Goal: Task Accomplishment & Management: Use online tool/utility

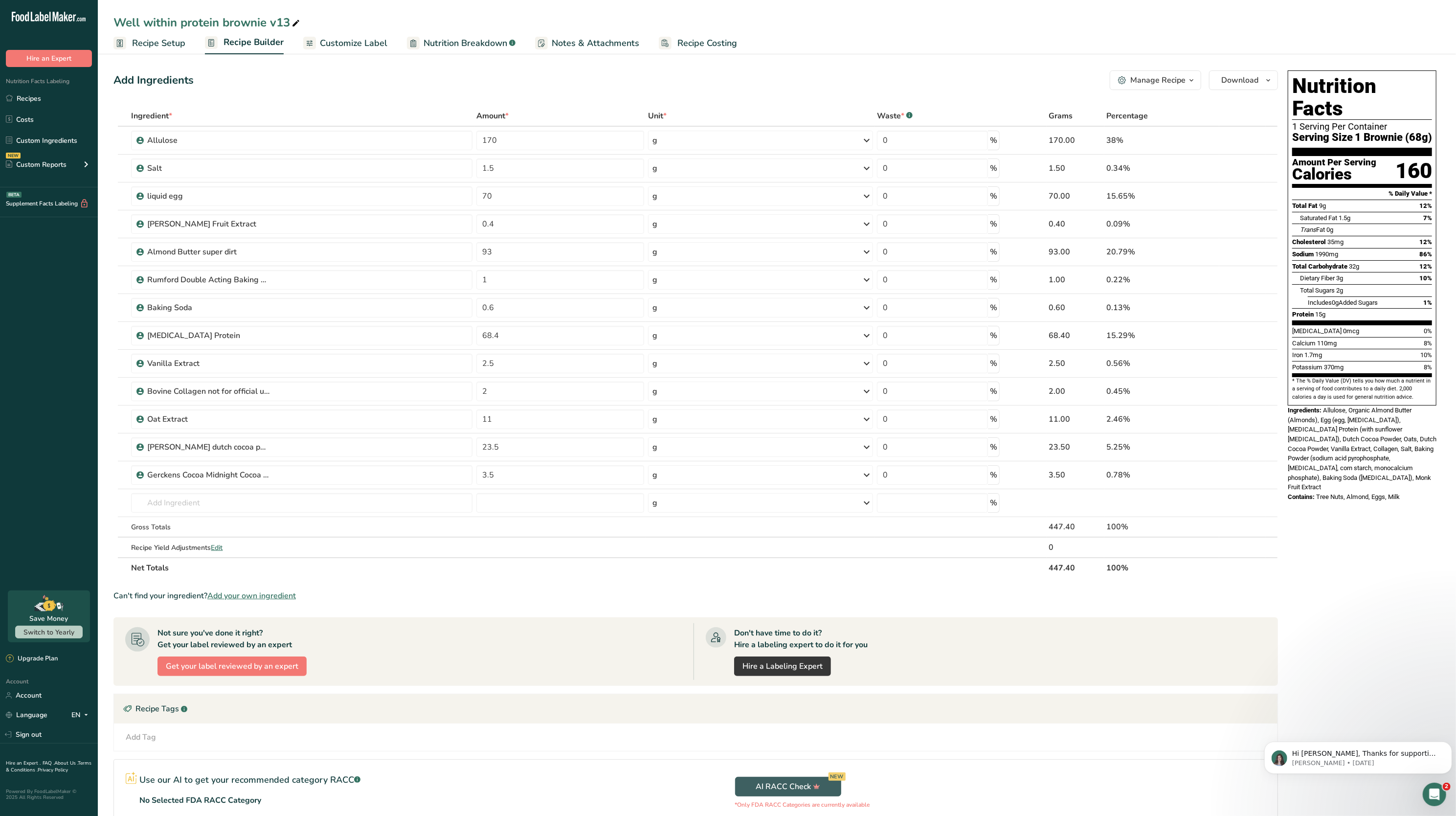
drag, startPoint x: 34, startPoint y: 101, endPoint x: 354, endPoint y: 115, distance: 320.3
click at [33, 101] on link "Recipes" at bounding box center [49, 99] width 98 height 19
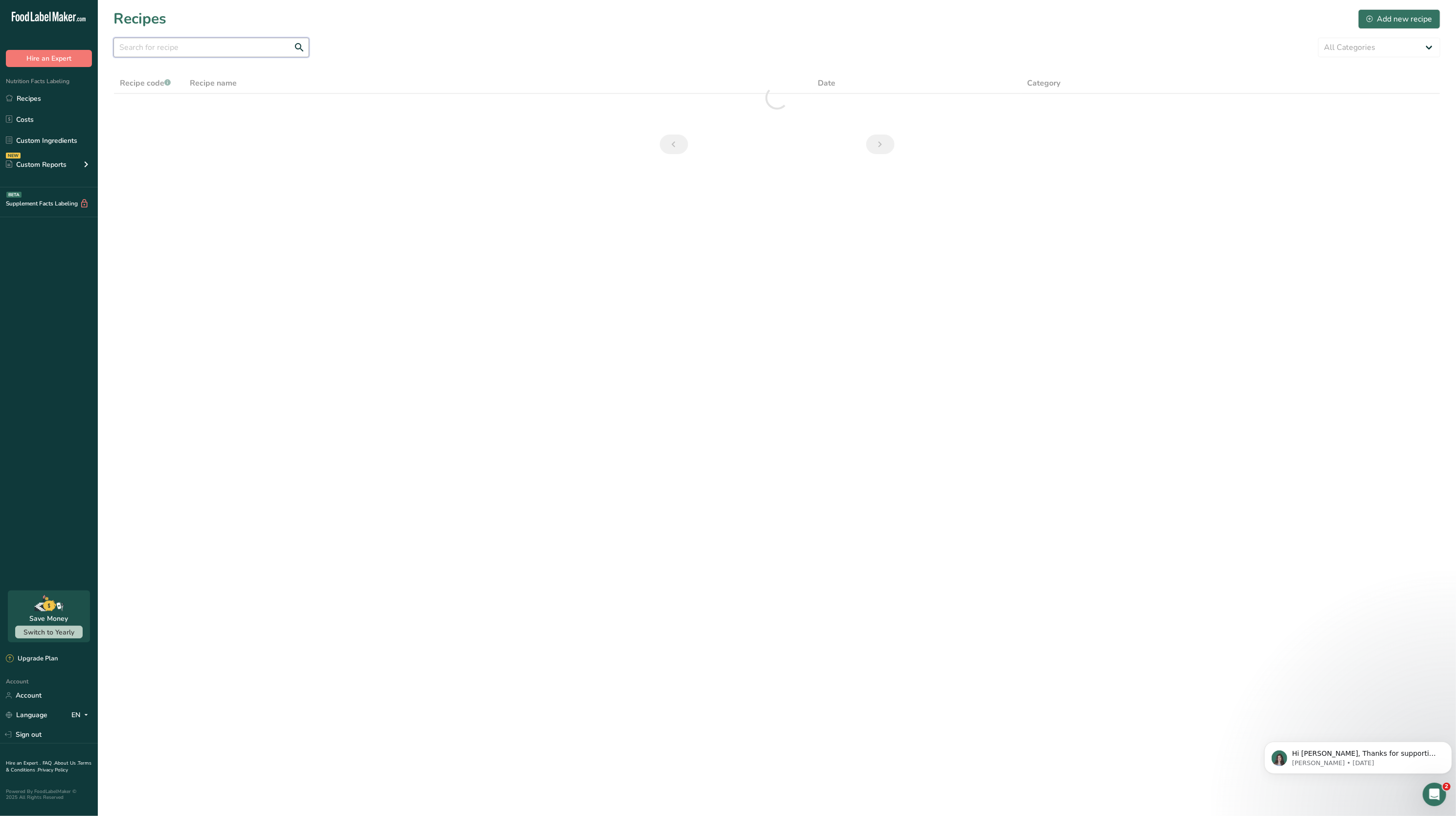
click at [267, 46] on input "text" at bounding box center [211, 48] width 196 height 20
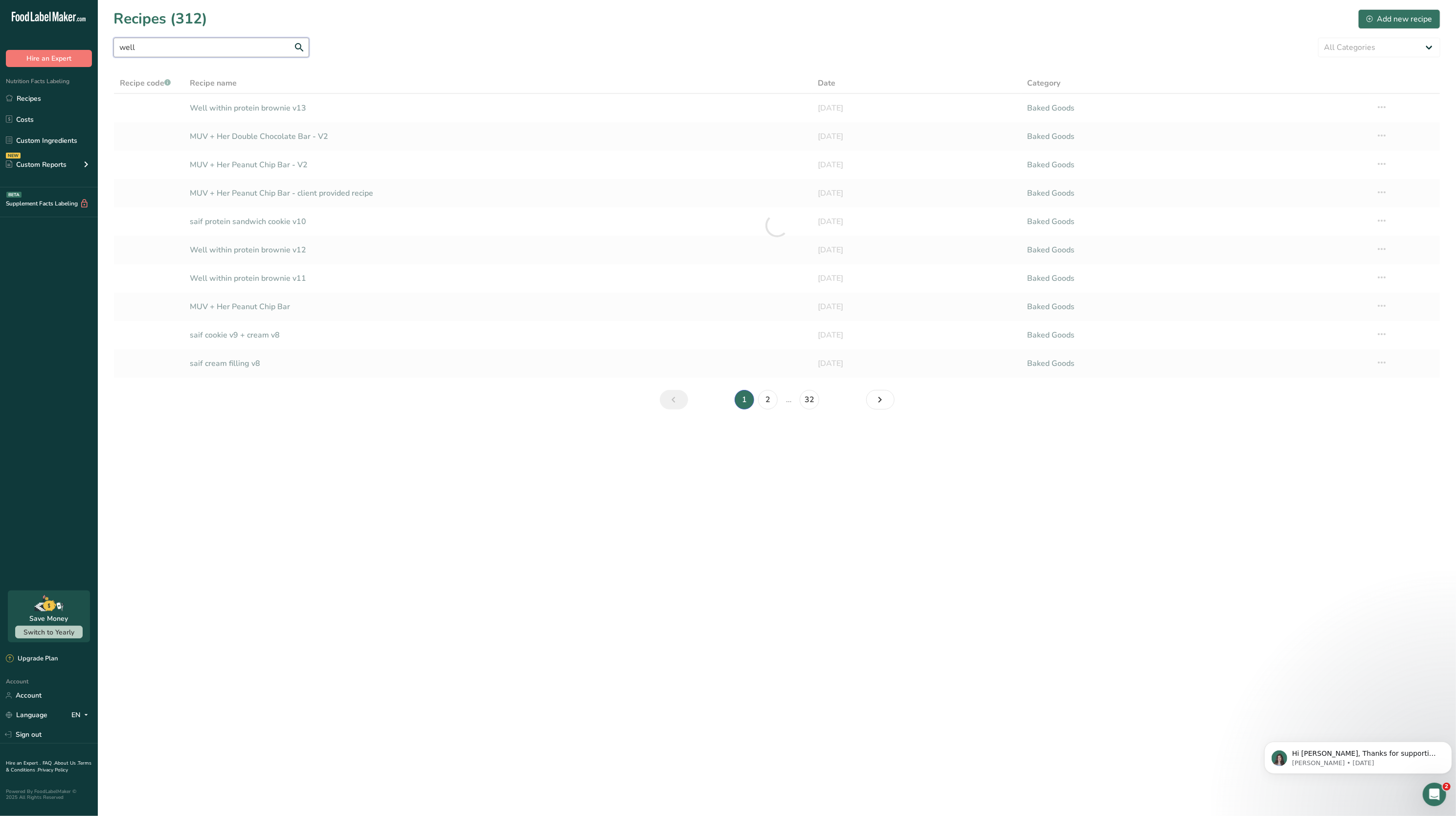
type input "well"
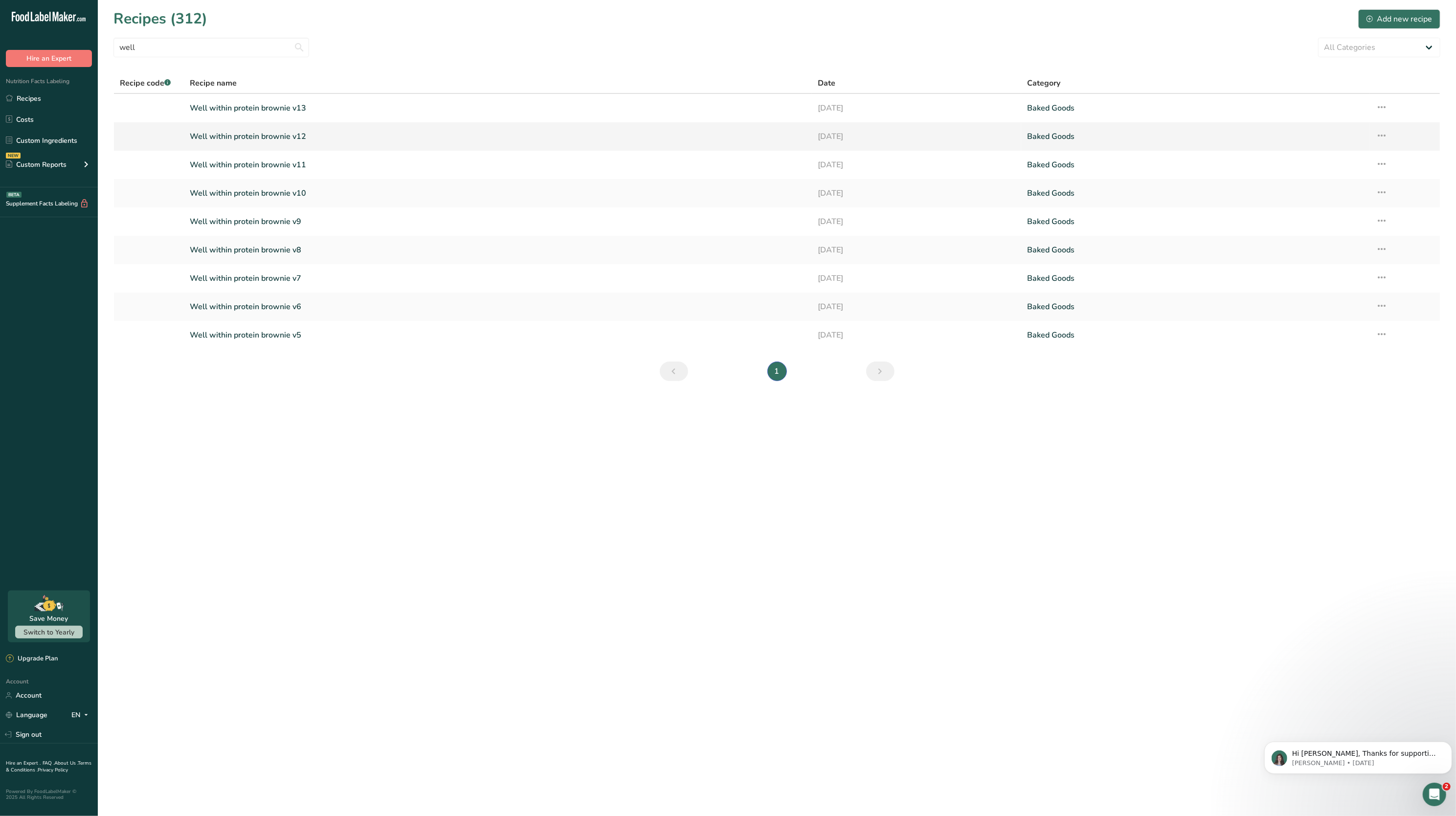
click at [280, 134] on link "Well within protein brownie v12" at bounding box center [498, 136] width 616 height 20
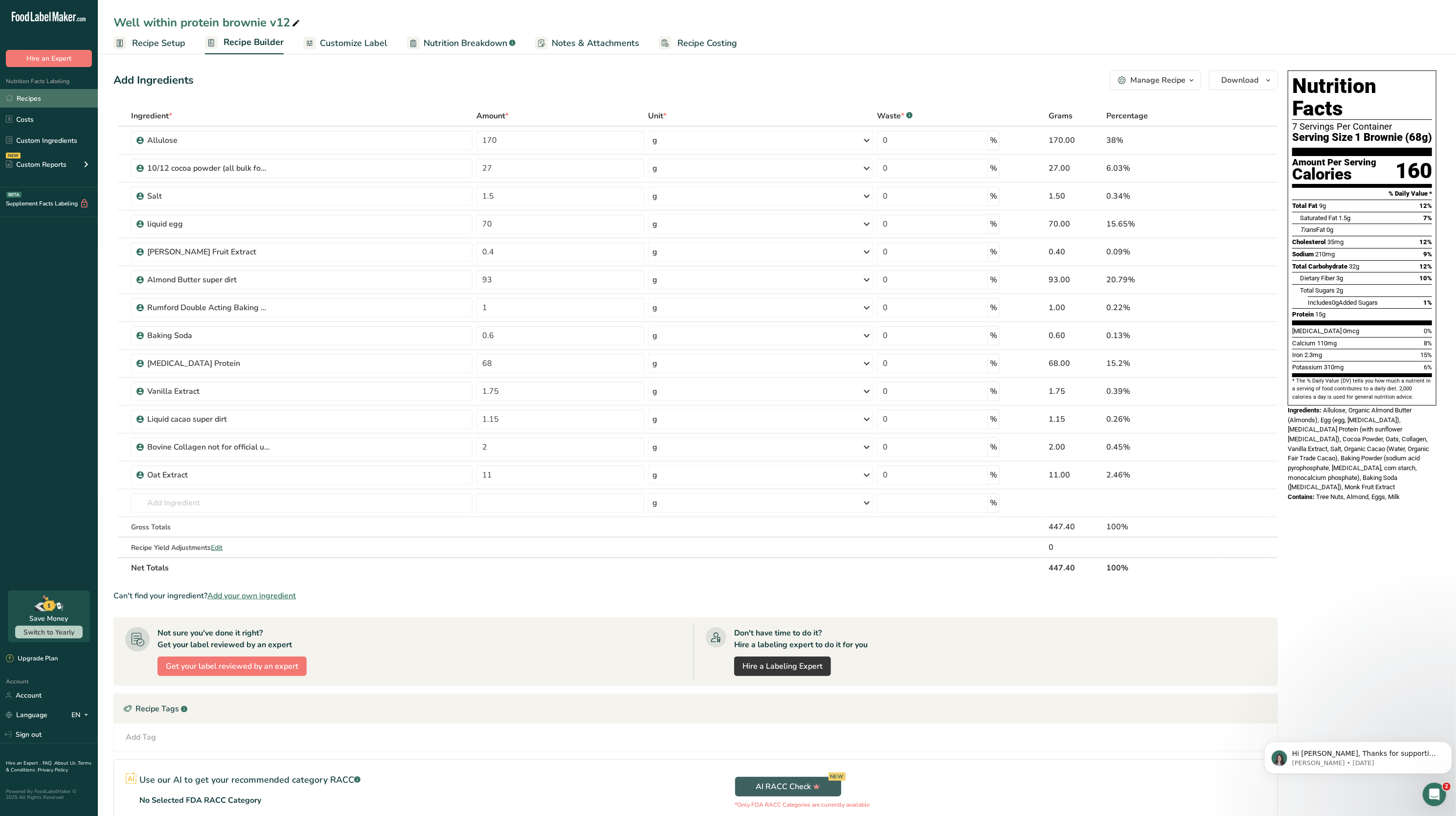
click at [46, 99] on link "Recipes" at bounding box center [49, 99] width 98 height 19
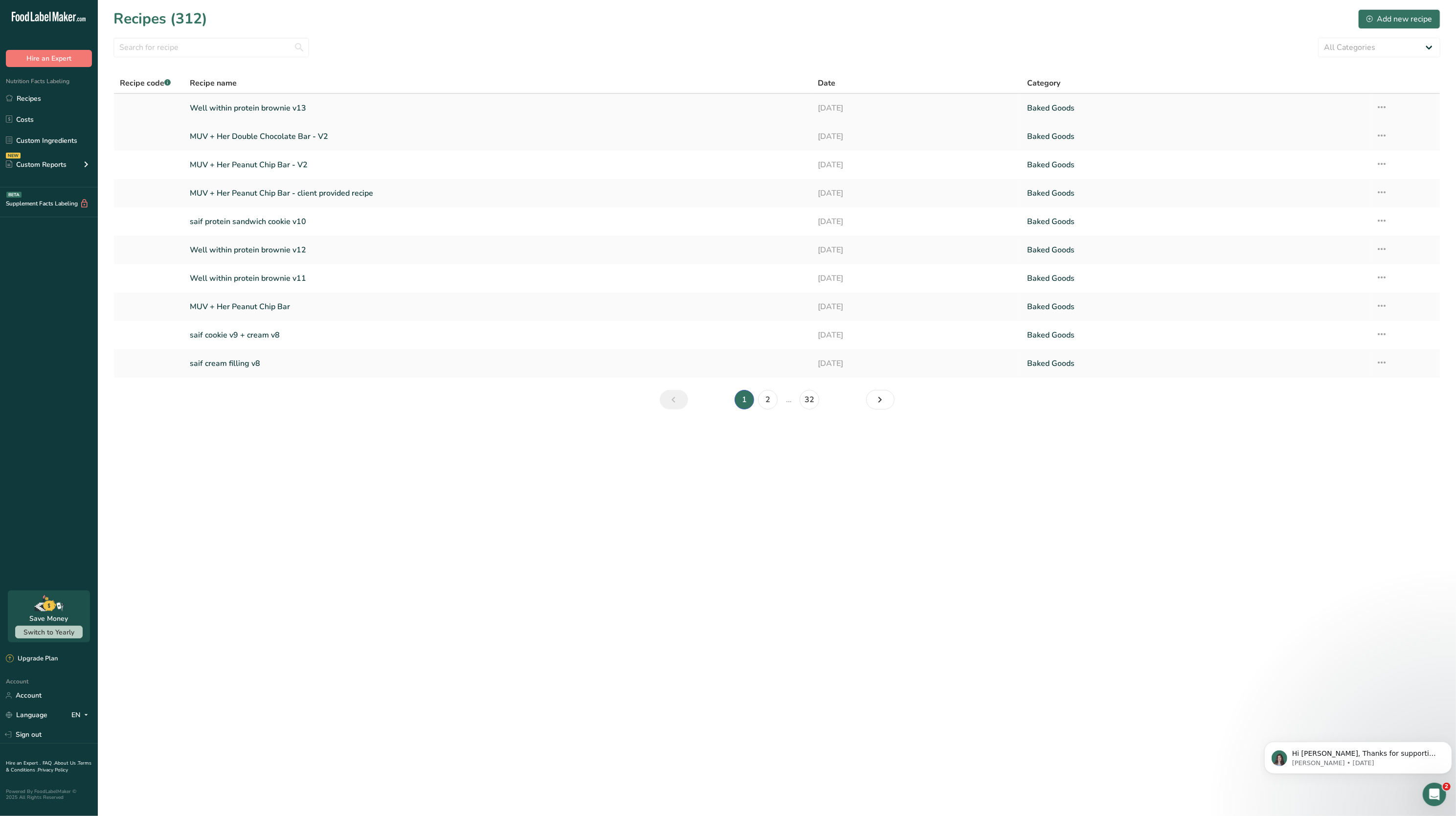
click at [275, 113] on link "Well within protein brownie v13" at bounding box center [498, 108] width 616 height 20
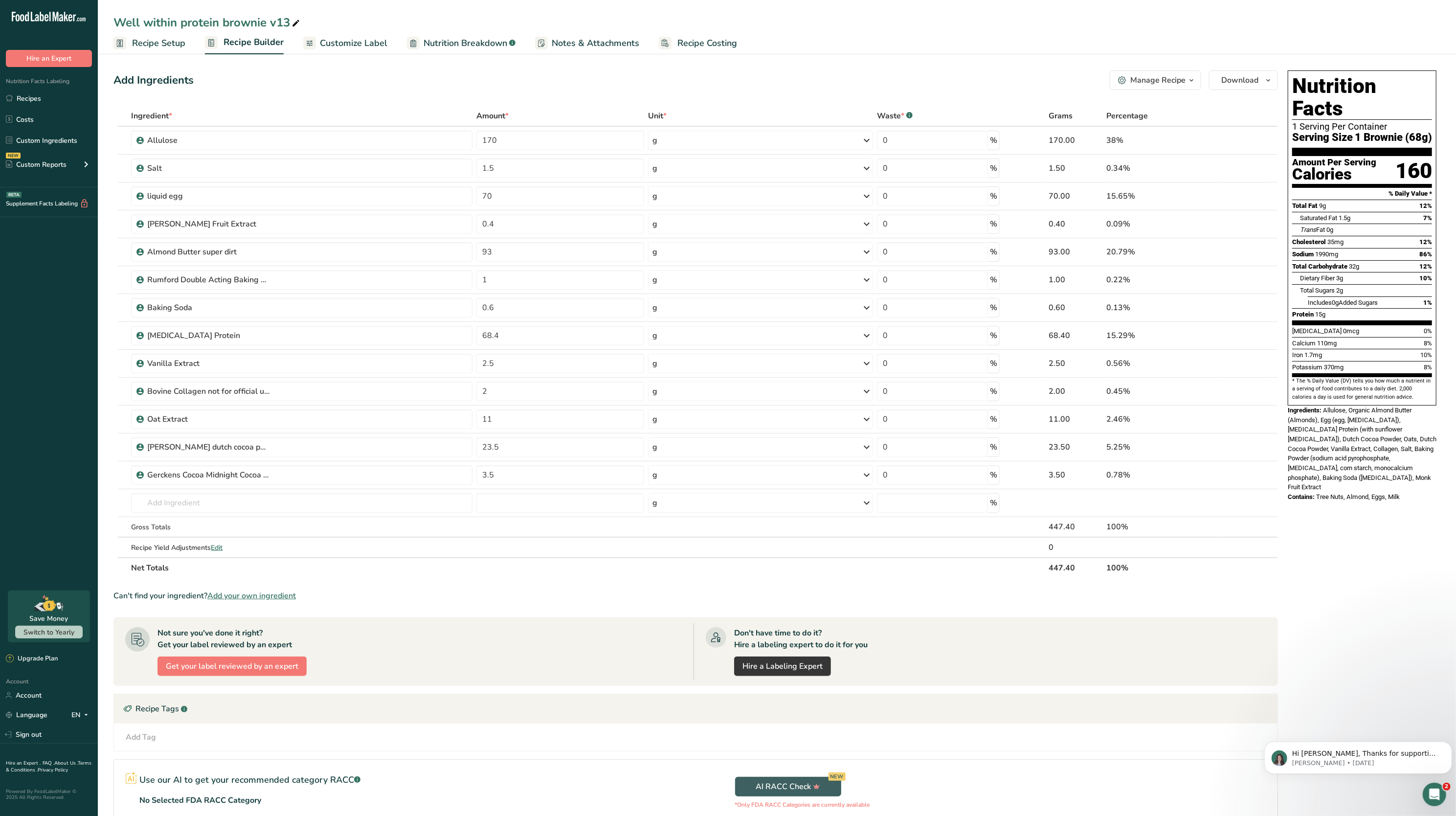
click at [484, 42] on span "Nutrition Breakdown" at bounding box center [465, 43] width 83 height 13
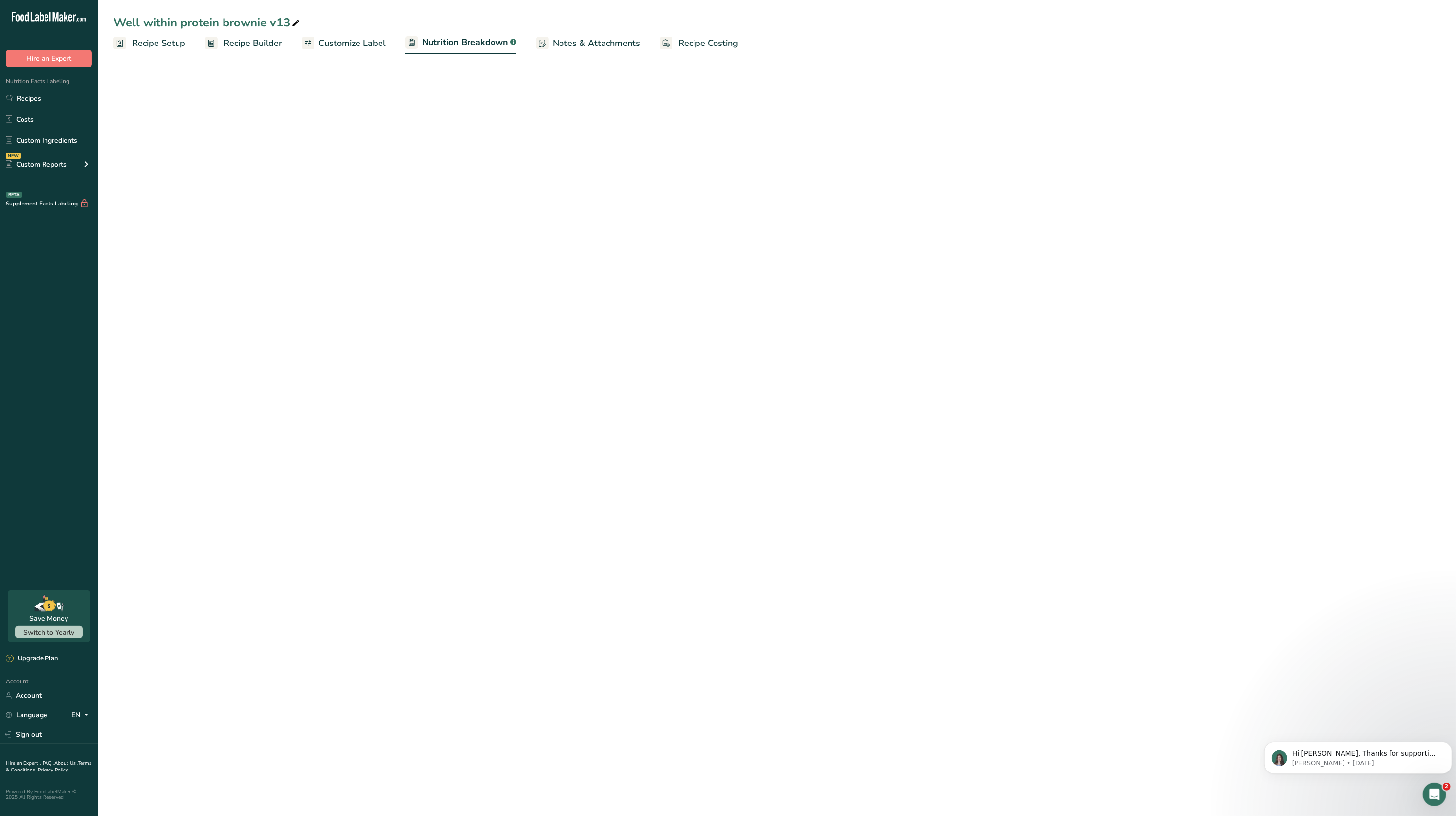
select select "Calories"
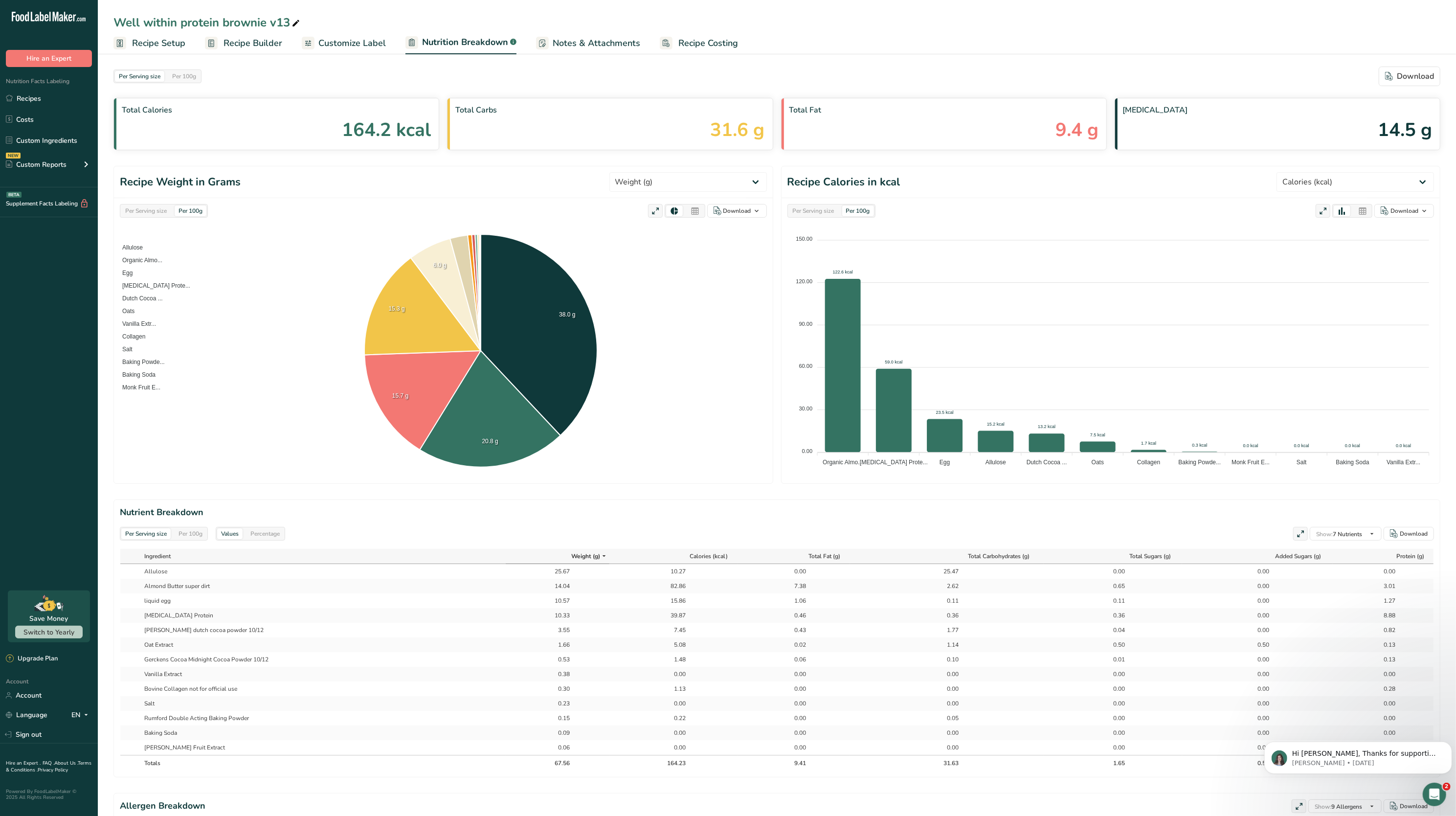
click at [140, 213] on div "Per Serving size" at bounding box center [145, 211] width 49 height 11
click at [681, 184] on select "Weight (g) Calories (kcal) Energy KJ (kj) Total Fat (g) Saturated Fat (g) Trans…" at bounding box center [688, 182] width 158 height 20
select select "Sodium"
click at [645, 173] on select "Weight (g) Calories (kcal) Energy KJ (kj) Total Fat (g) Saturated Fat (g) Trans…" at bounding box center [688, 182] width 158 height 20
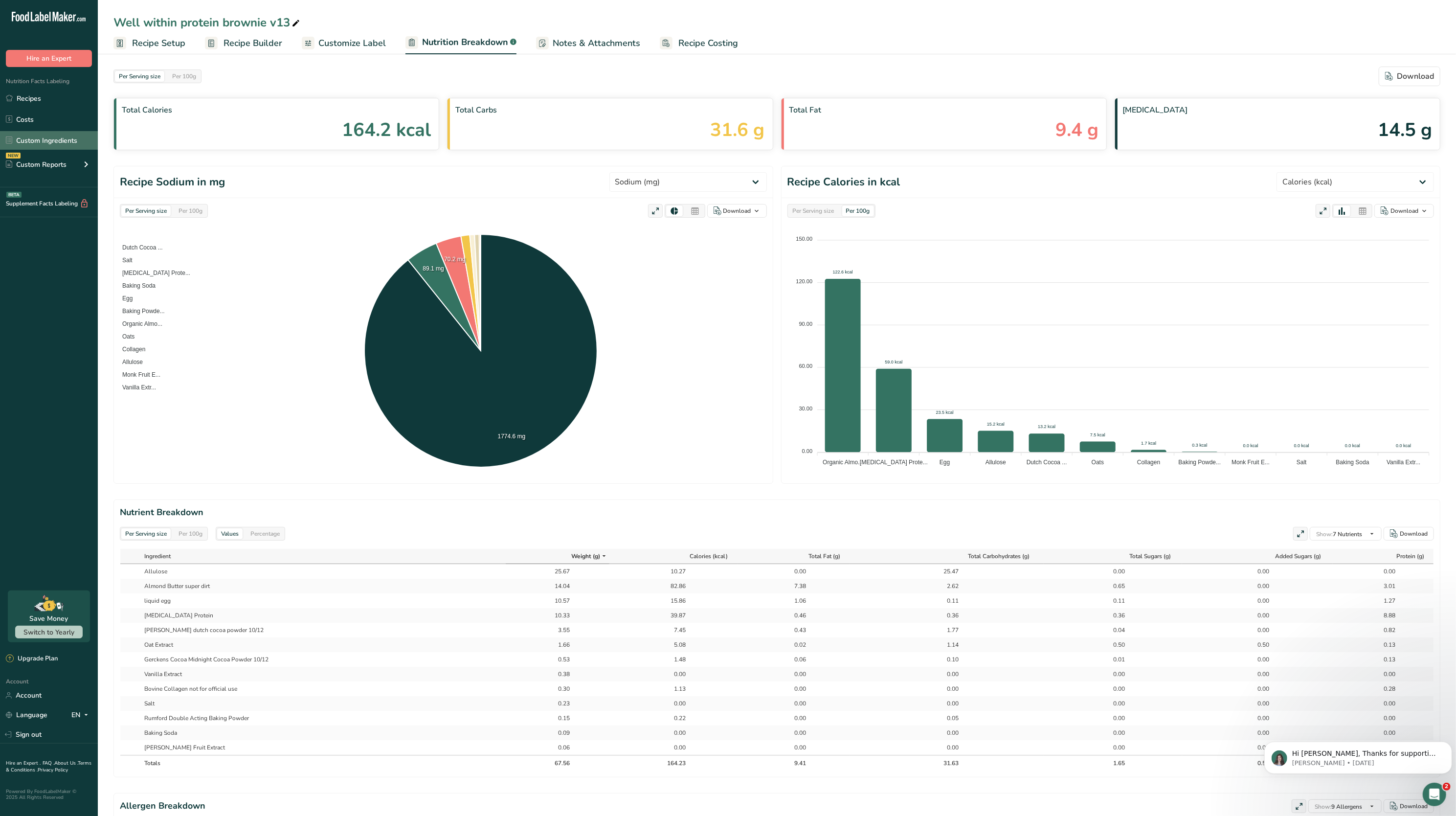
click at [42, 139] on link "Custom Ingredients" at bounding box center [49, 140] width 98 height 19
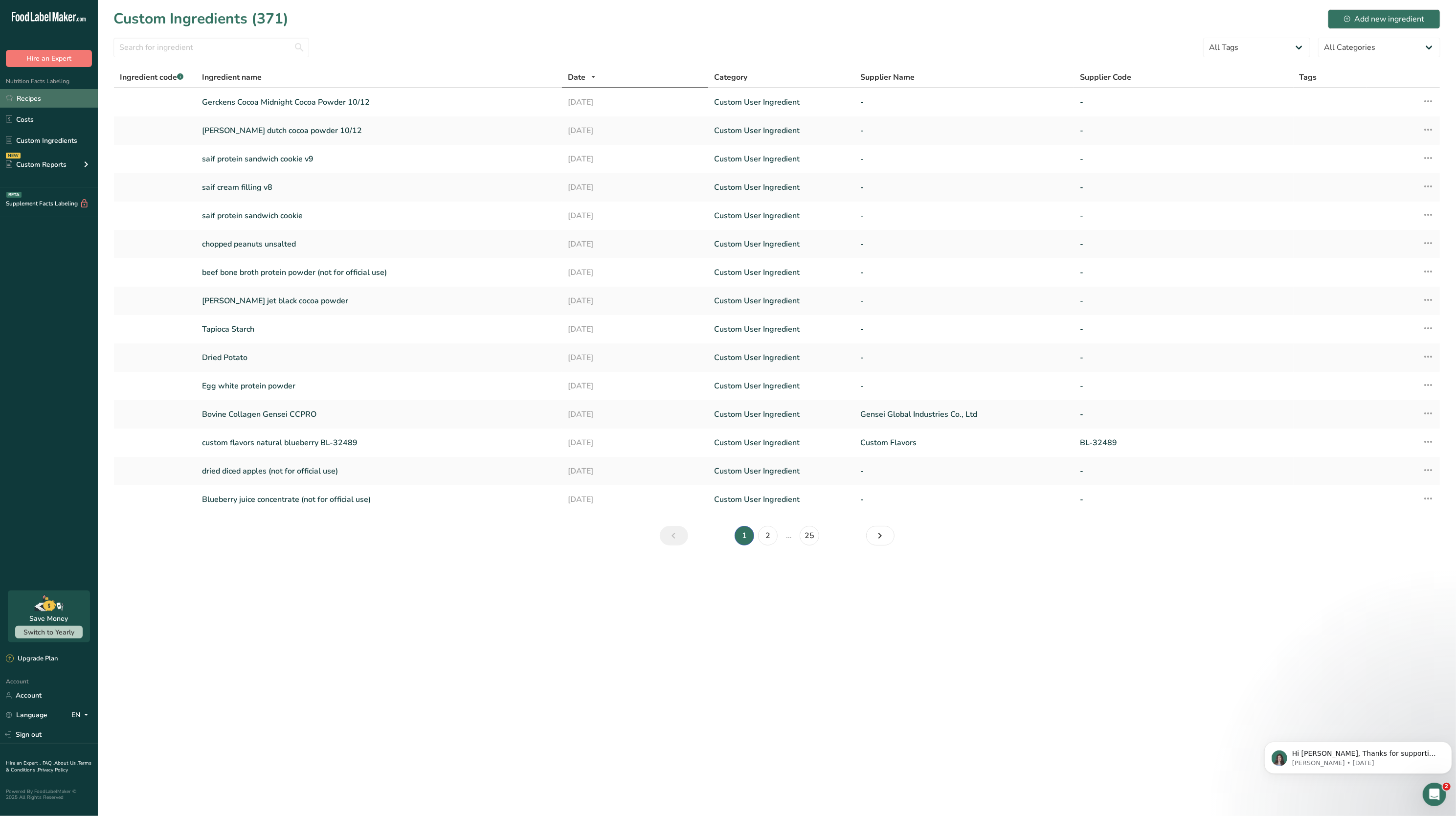
click at [24, 101] on link "Recipes" at bounding box center [49, 99] width 98 height 19
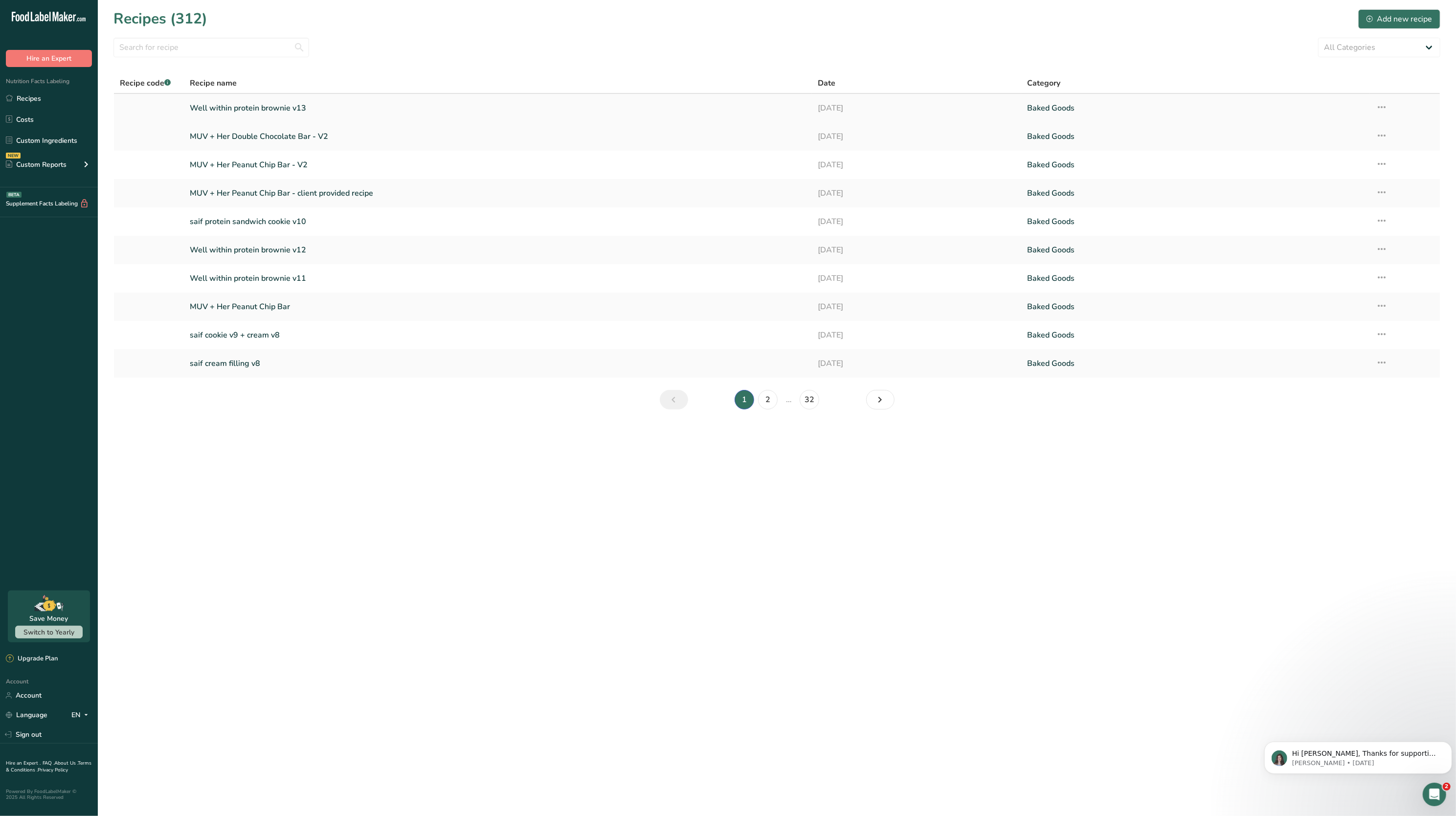
click at [265, 103] on link "Well within protein brownie v13" at bounding box center [498, 108] width 616 height 20
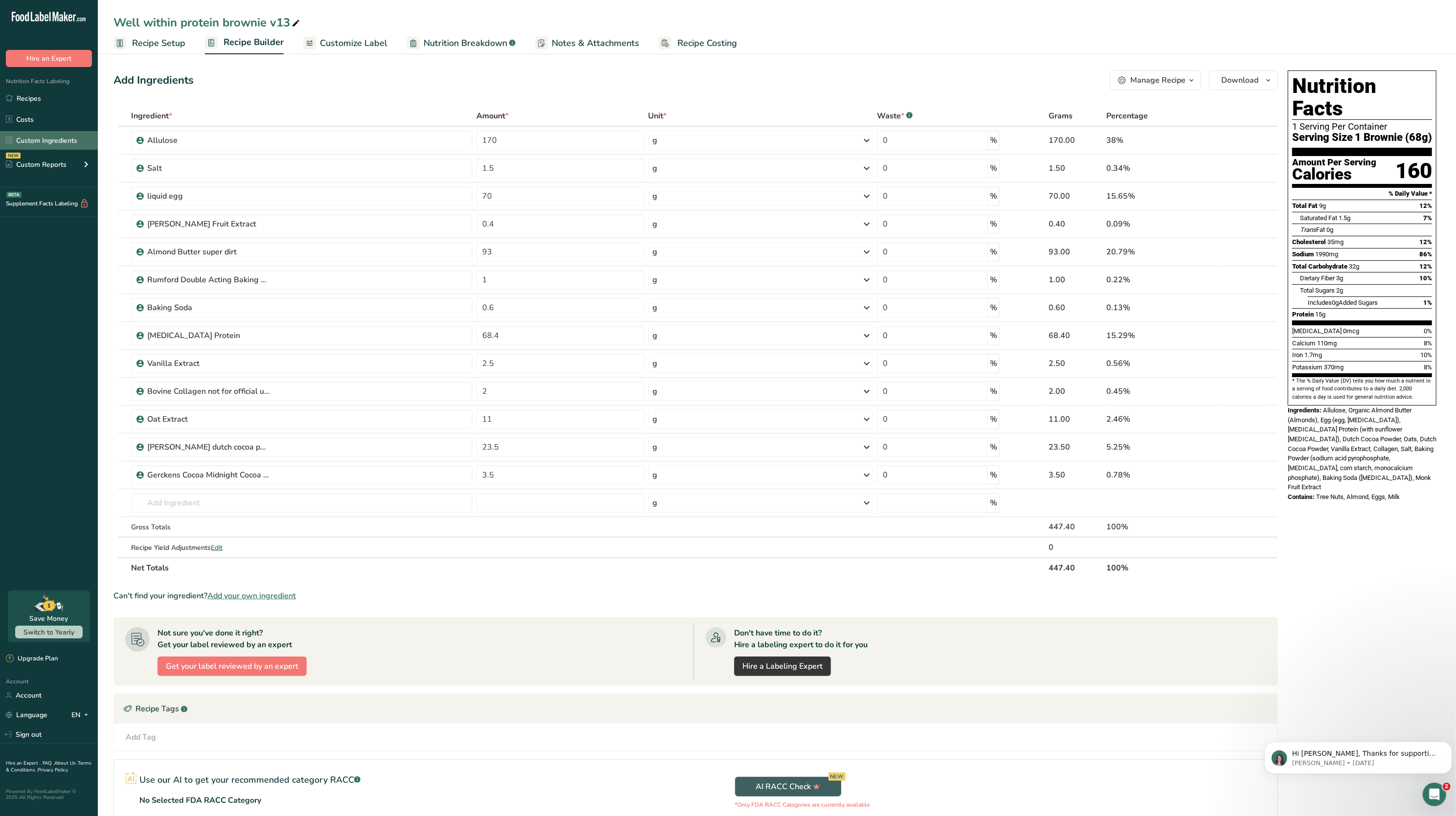
click at [57, 135] on link "Custom Ingredients" at bounding box center [49, 140] width 98 height 19
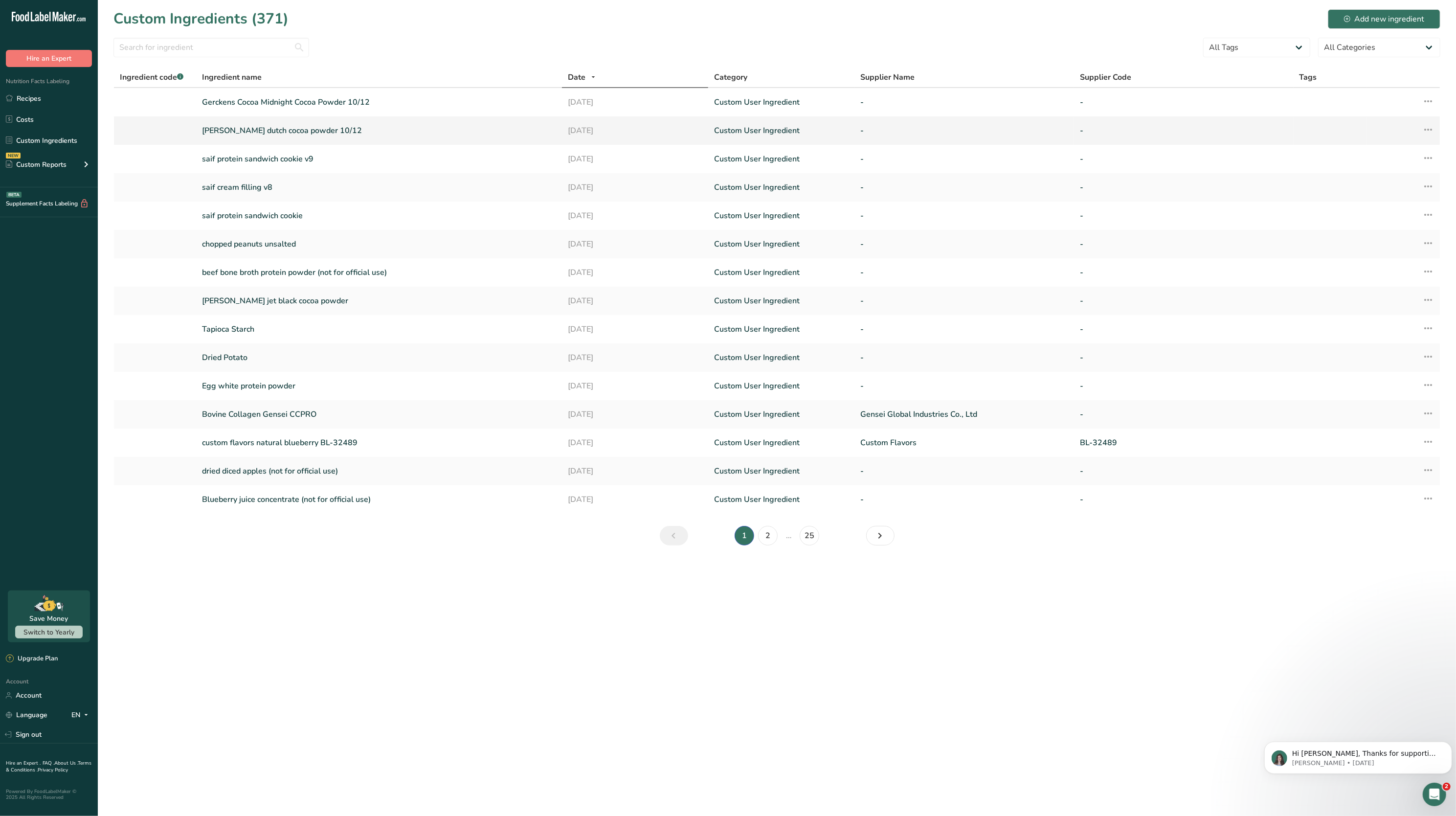
click at [269, 130] on link "[PERSON_NAME] dutch cocoa powder 10/12" at bounding box center [379, 130] width 354 height 12
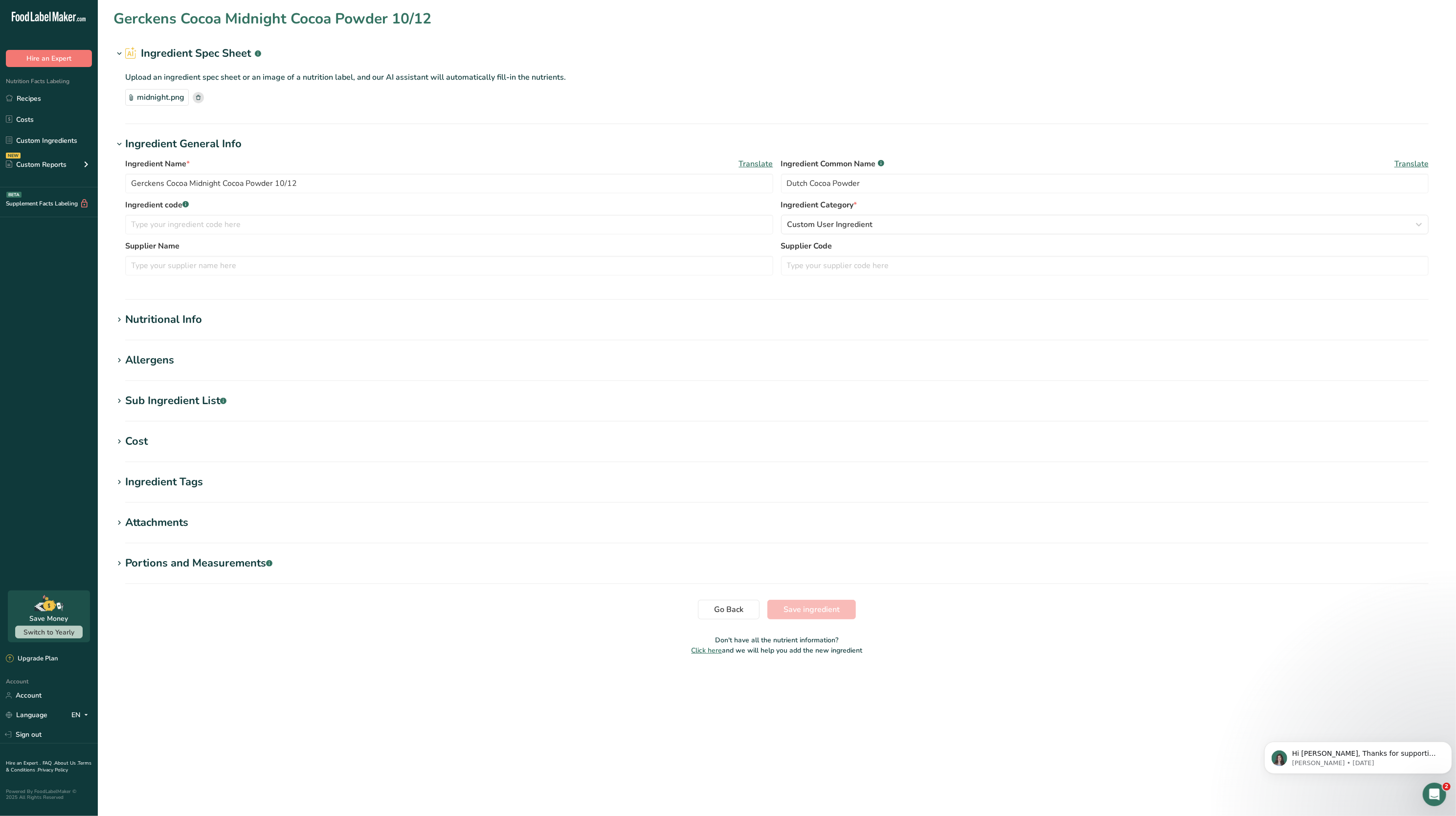
type input "[PERSON_NAME] dutch cocoa powder 10/12"
type input "210"
type KJ "878.64"
type Fat "12"
type Fat "7"
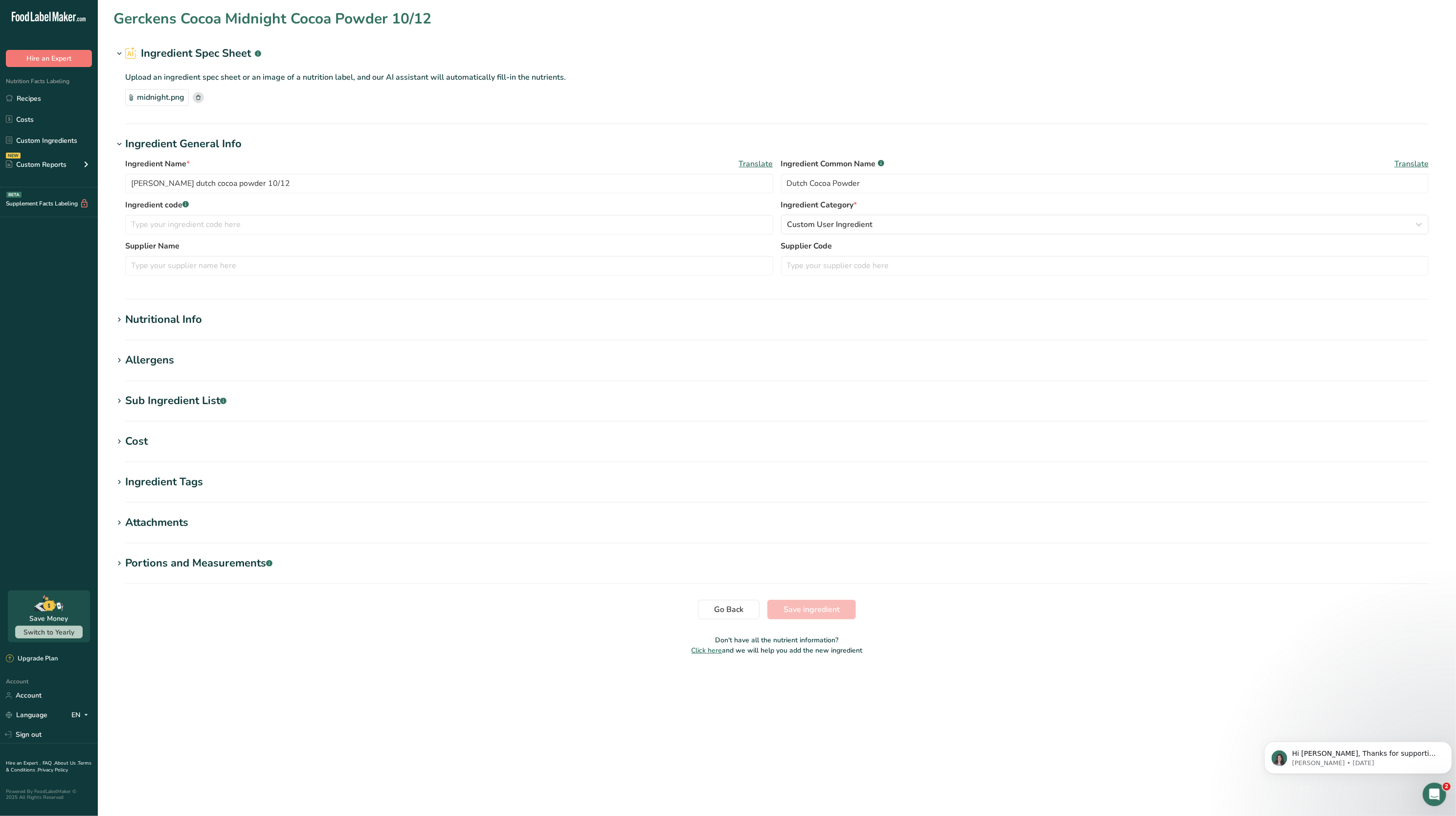
type Fat "0"
type input "0"
type input "50000"
type Carbohydrates "50"
type Fiber "32"
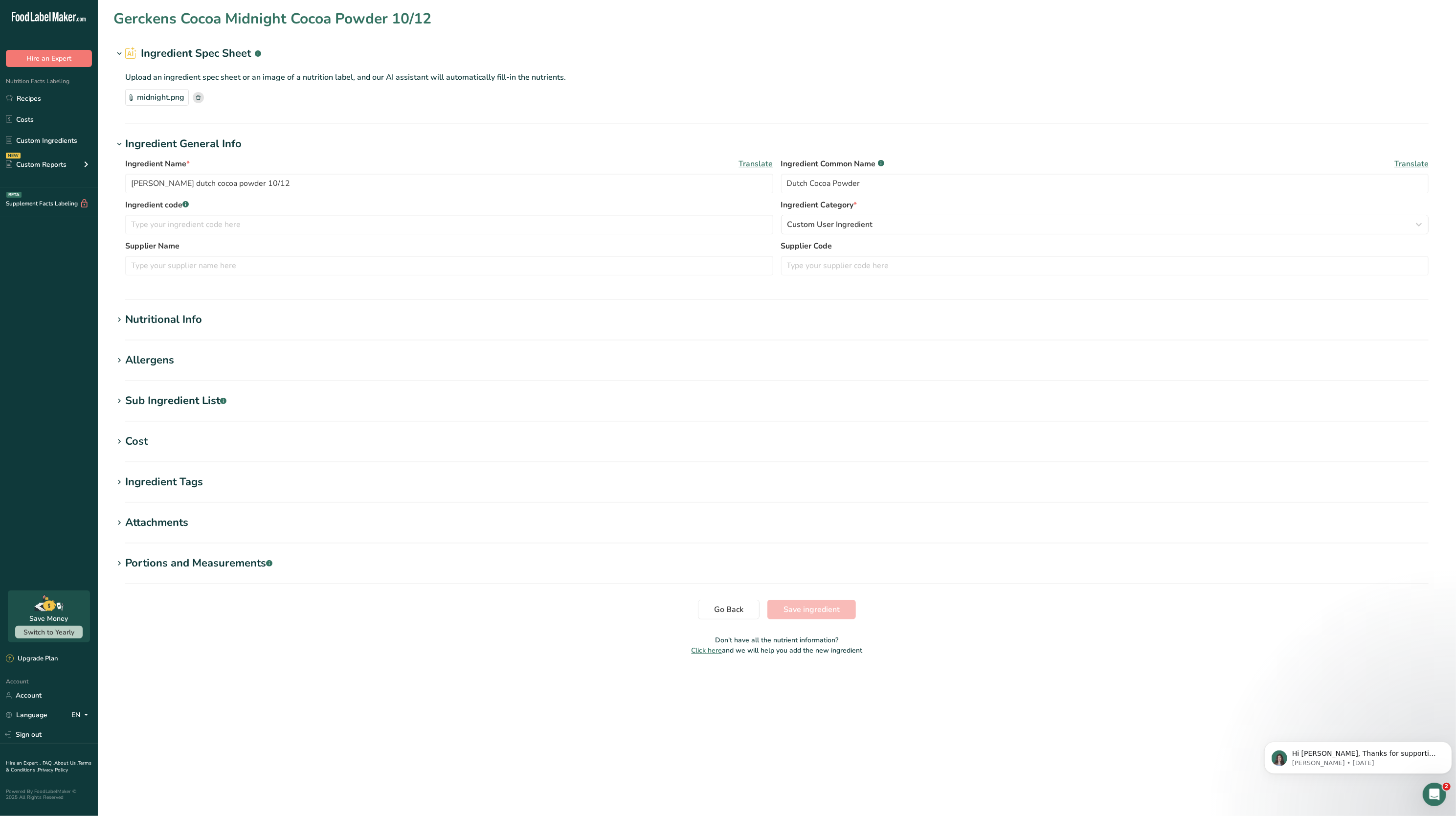
type Sugars "1"
type Sugars "0"
type input "23"
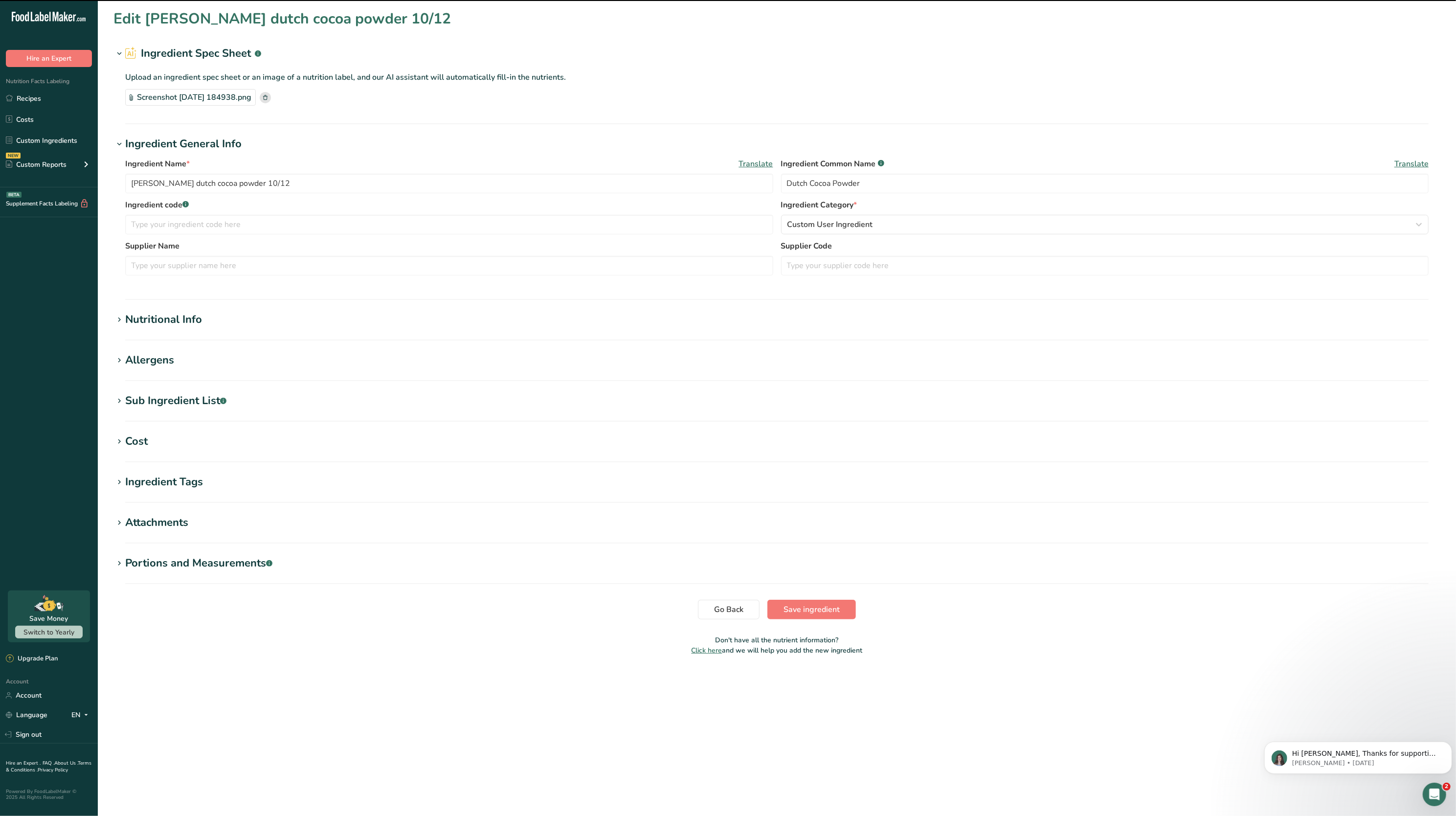
click at [183, 317] on div "Nutritional Info" at bounding box center [163, 320] width 77 height 16
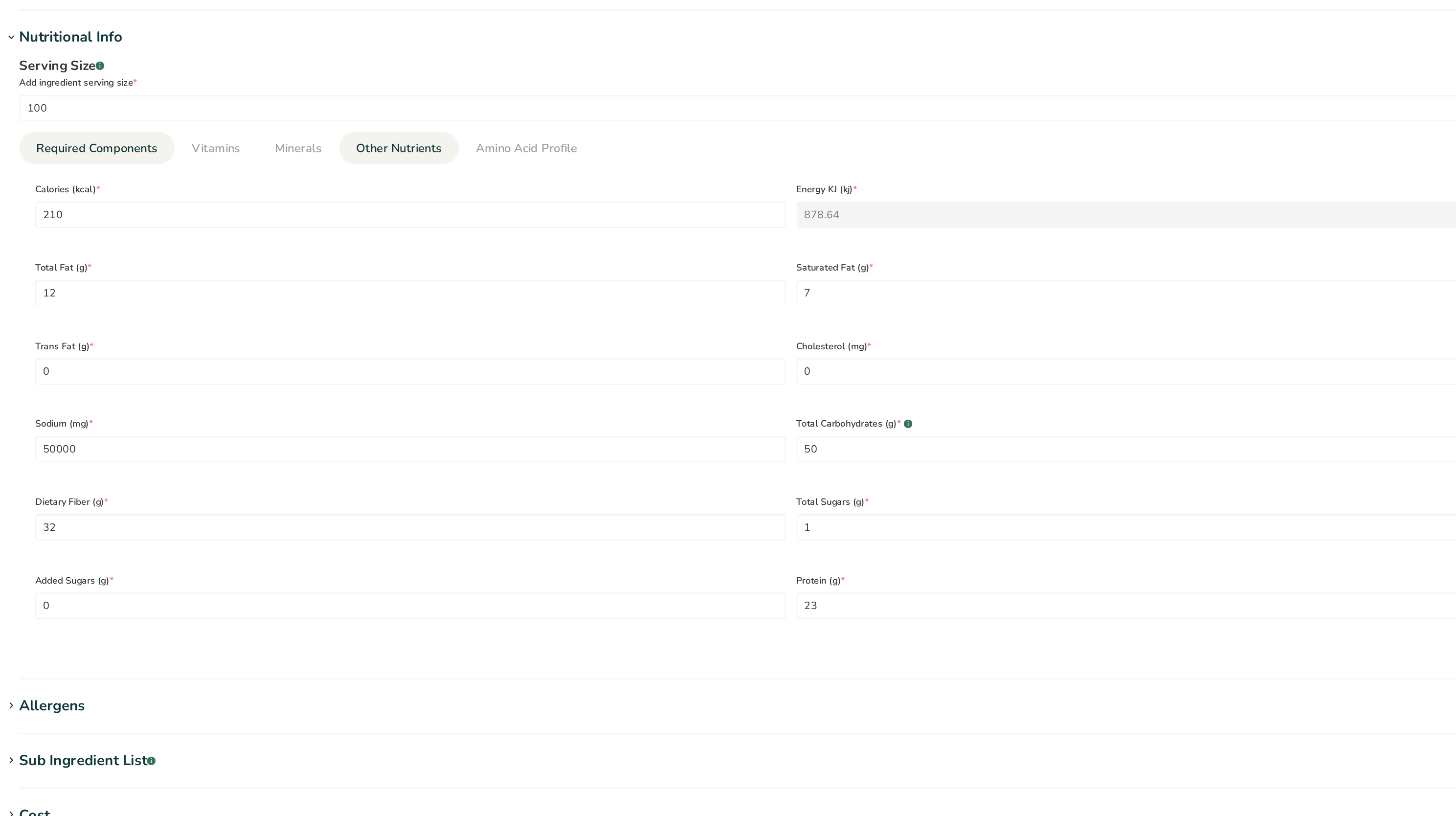
scroll to position [189, 0]
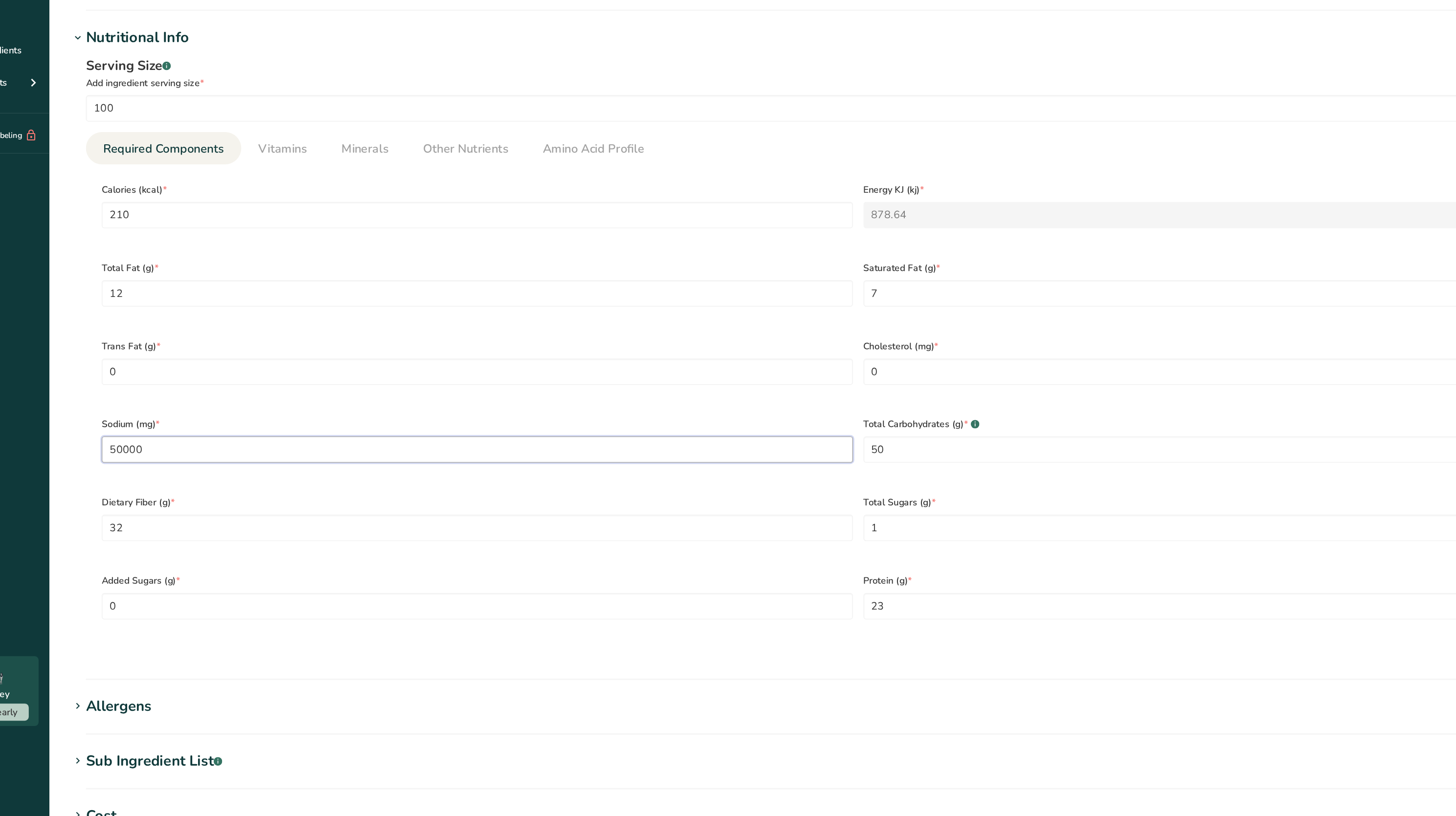
click at [235, 427] on input "50000" at bounding box center [415, 437] width 558 height 20
type input "50"
click at [127, 435] on section "Calories (kcal) * 210 Energy KJ (kj) * 878.64 Total Fat (g) * 12 Saturated Fat …" at bounding box center [777, 407] width 1304 height 365
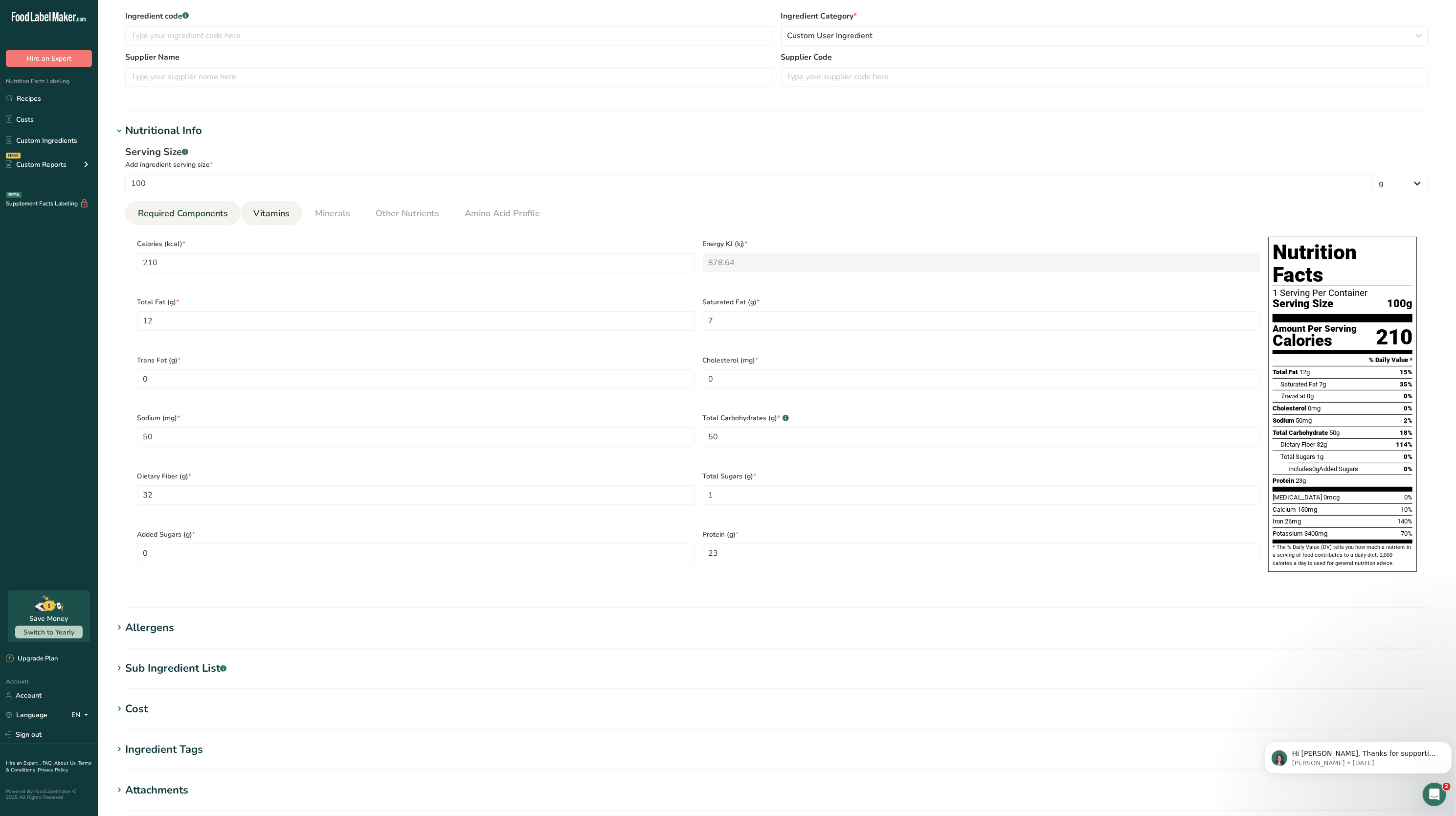
click at [272, 222] on link "Vitamins" at bounding box center [272, 213] width 44 height 25
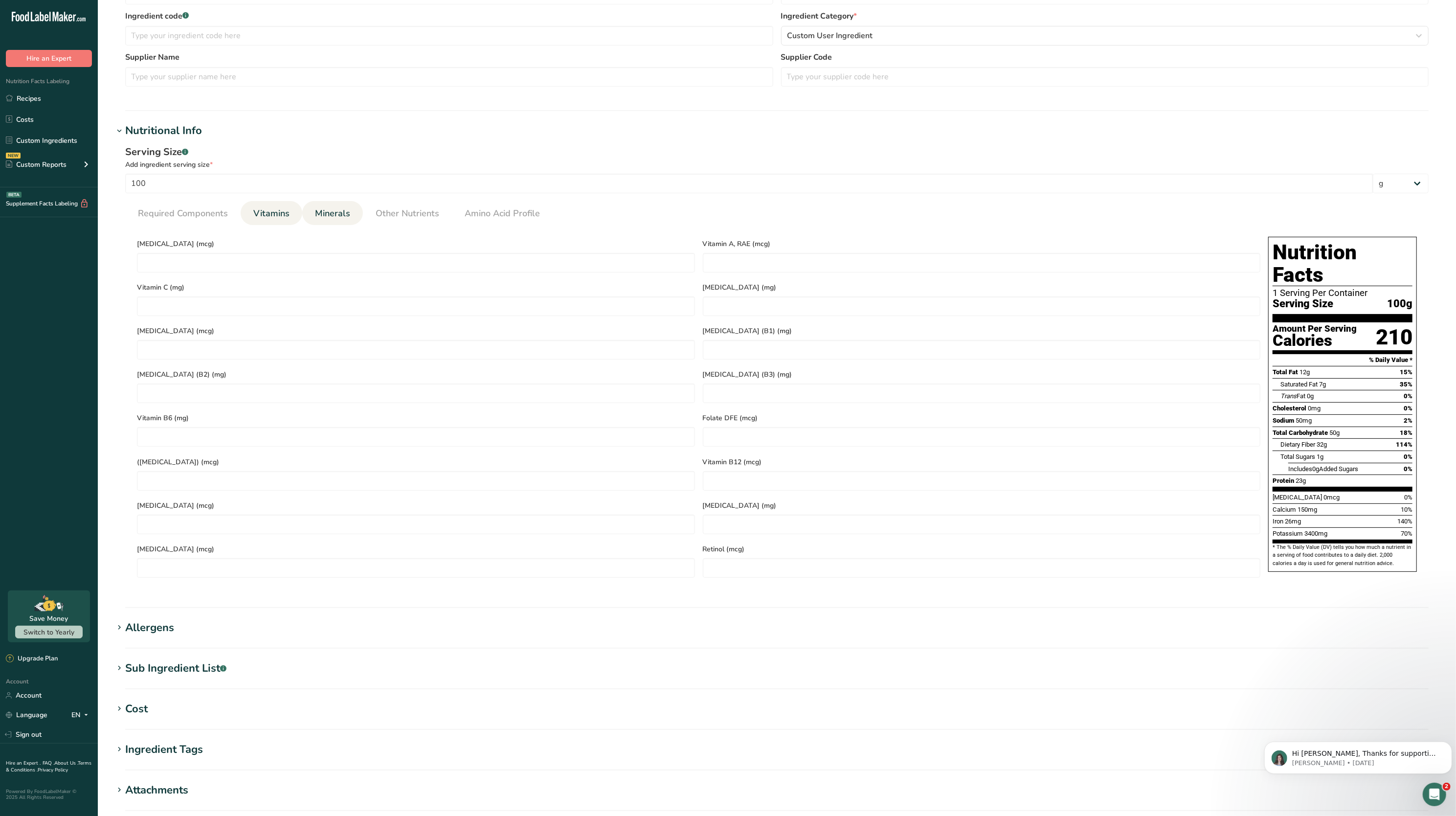
click at [346, 218] on span "Minerals" at bounding box center [333, 213] width 35 height 13
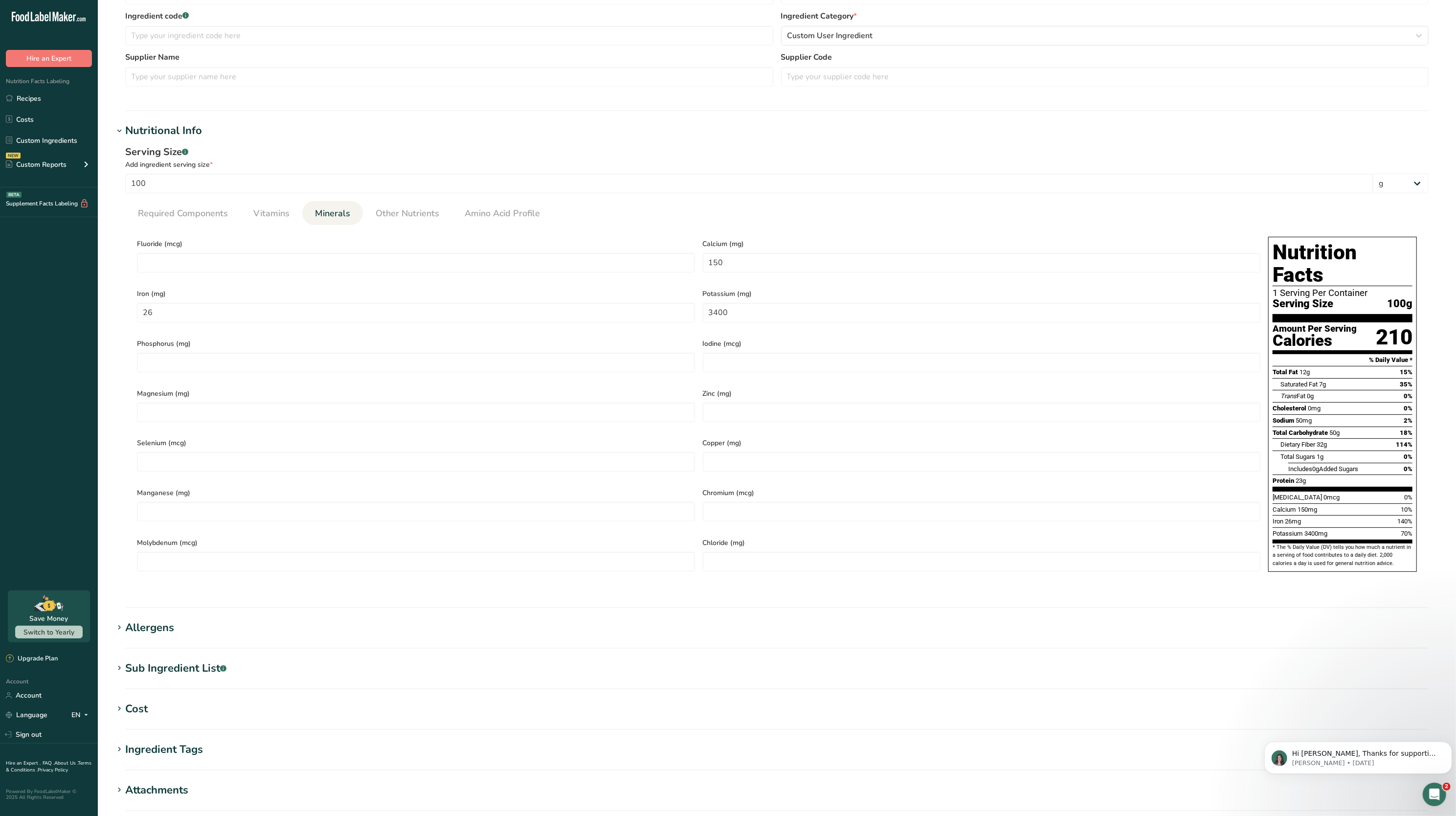
scroll to position [324, 0]
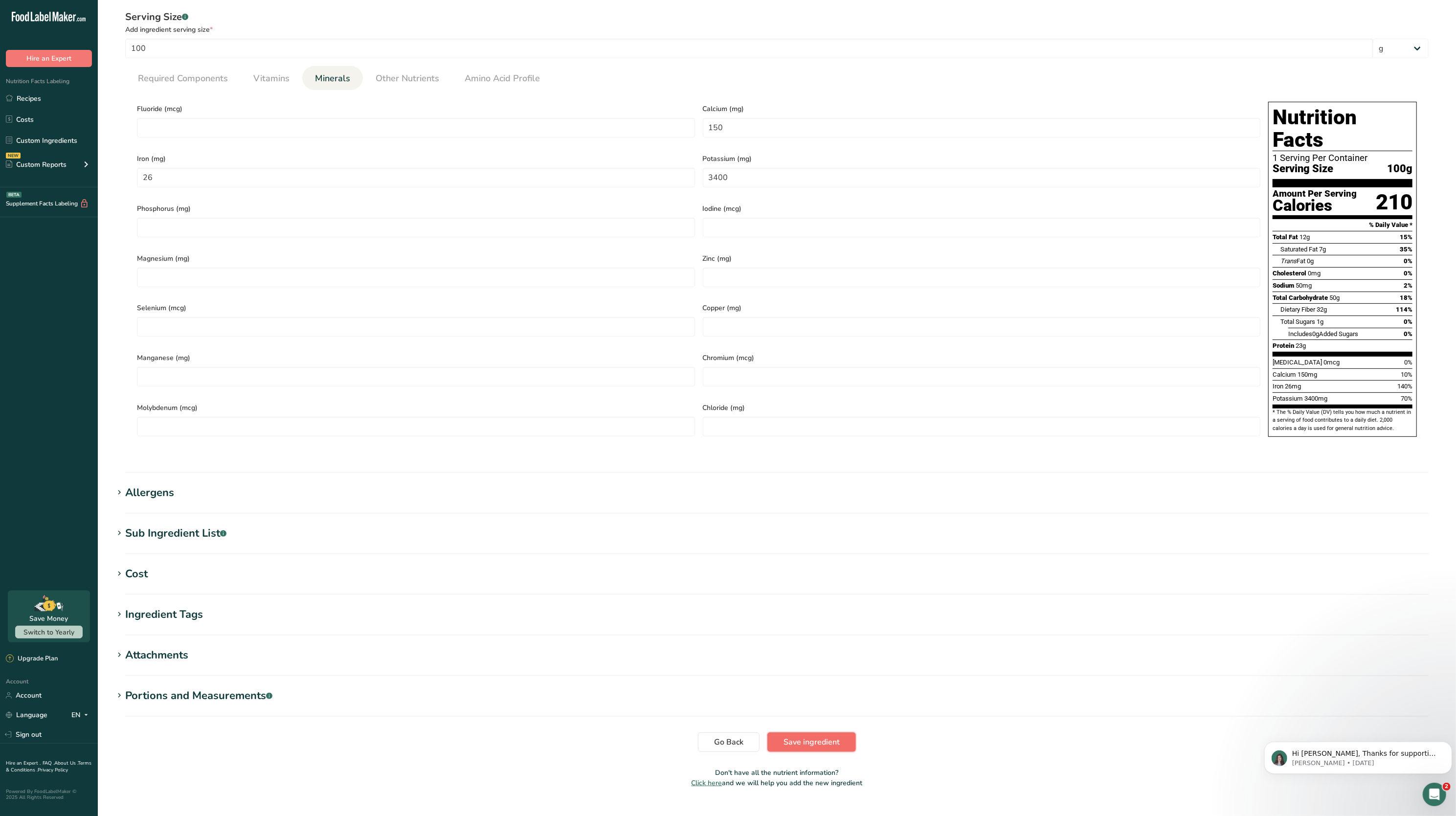
click at [795, 737] on span "Save ingredient" at bounding box center [812, 742] width 56 height 12
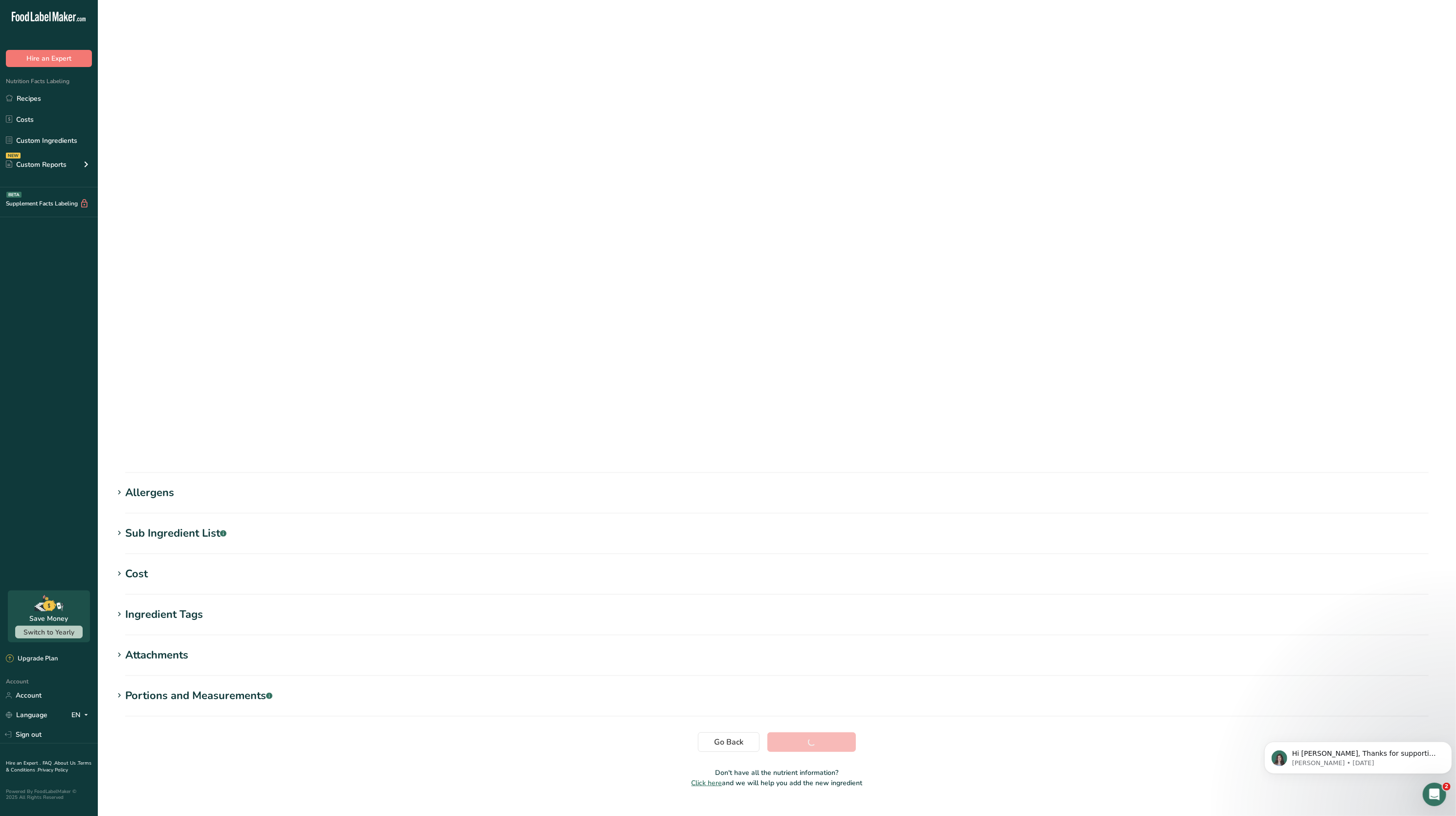
scroll to position [0, 0]
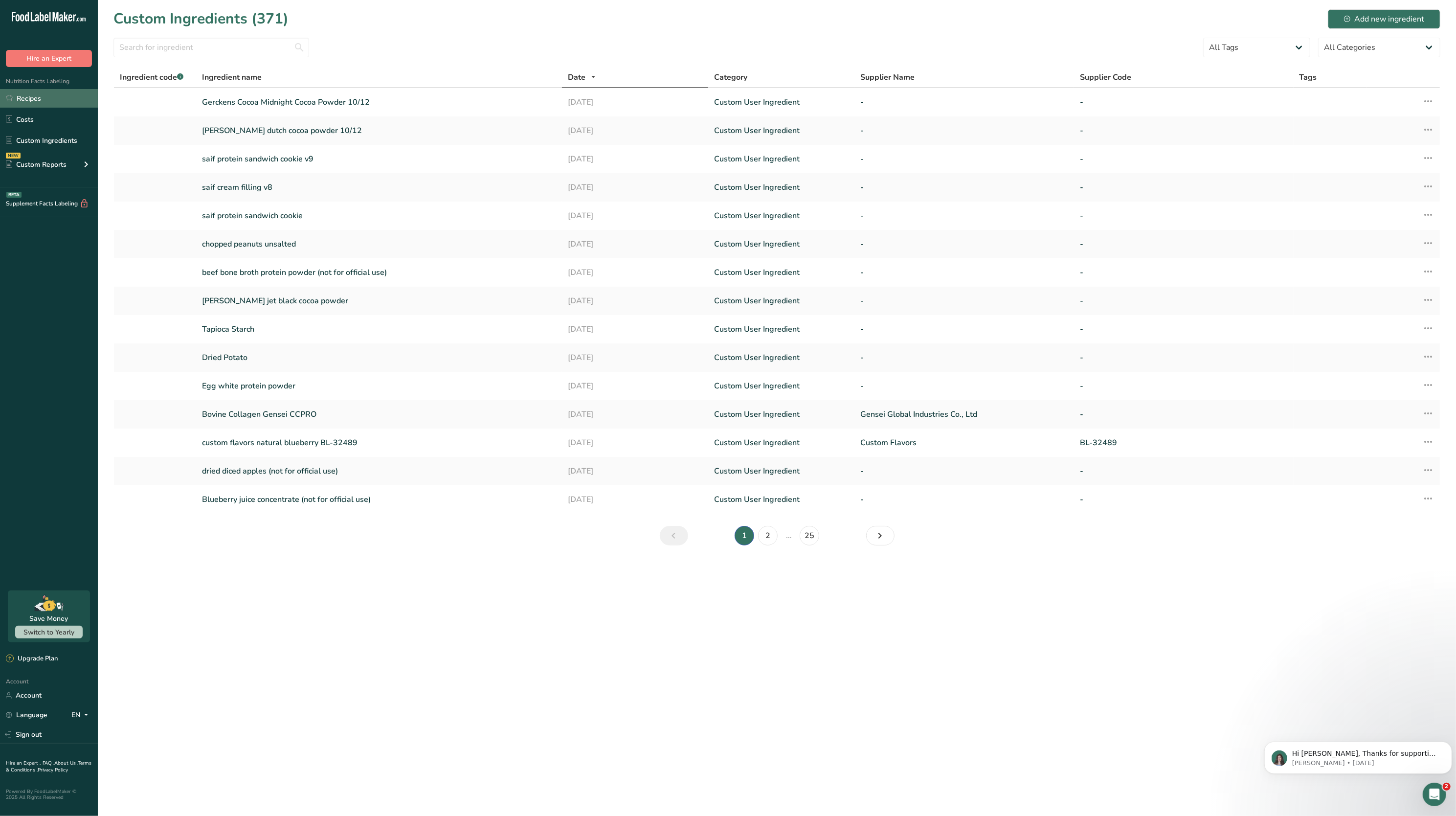
click at [28, 91] on link "Recipes" at bounding box center [49, 99] width 98 height 19
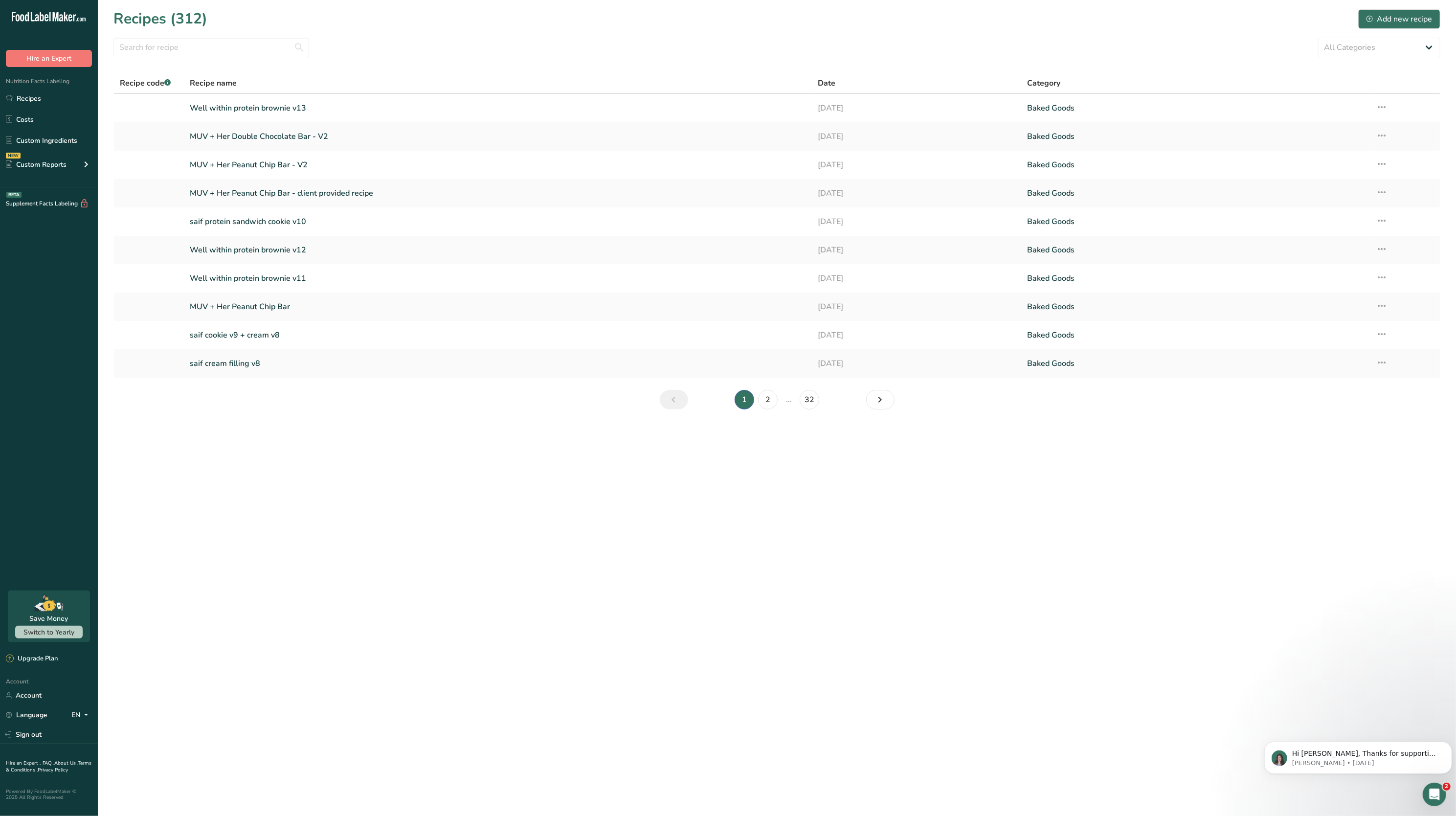
drag, startPoint x: 287, startPoint y: 114, endPoint x: 811, endPoint y: 78, distance: 525.2
click at [287, 114] on link "Well within protein brownie v13" at bounding box center [498, 108] width 616 height 20
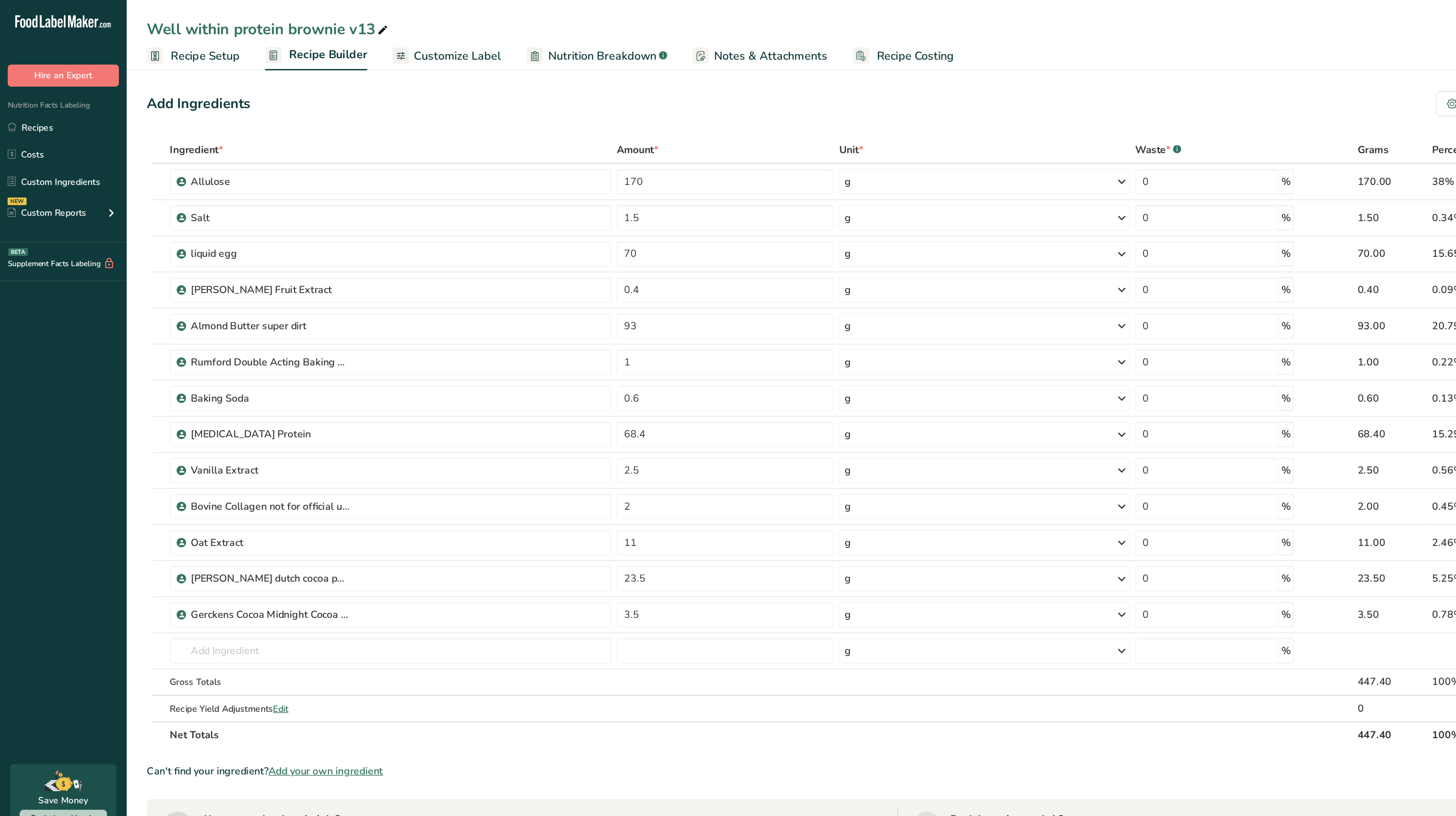
click at [366, 38] on span "Customize Label" at bounding box center [353, 43] width 68 height 13
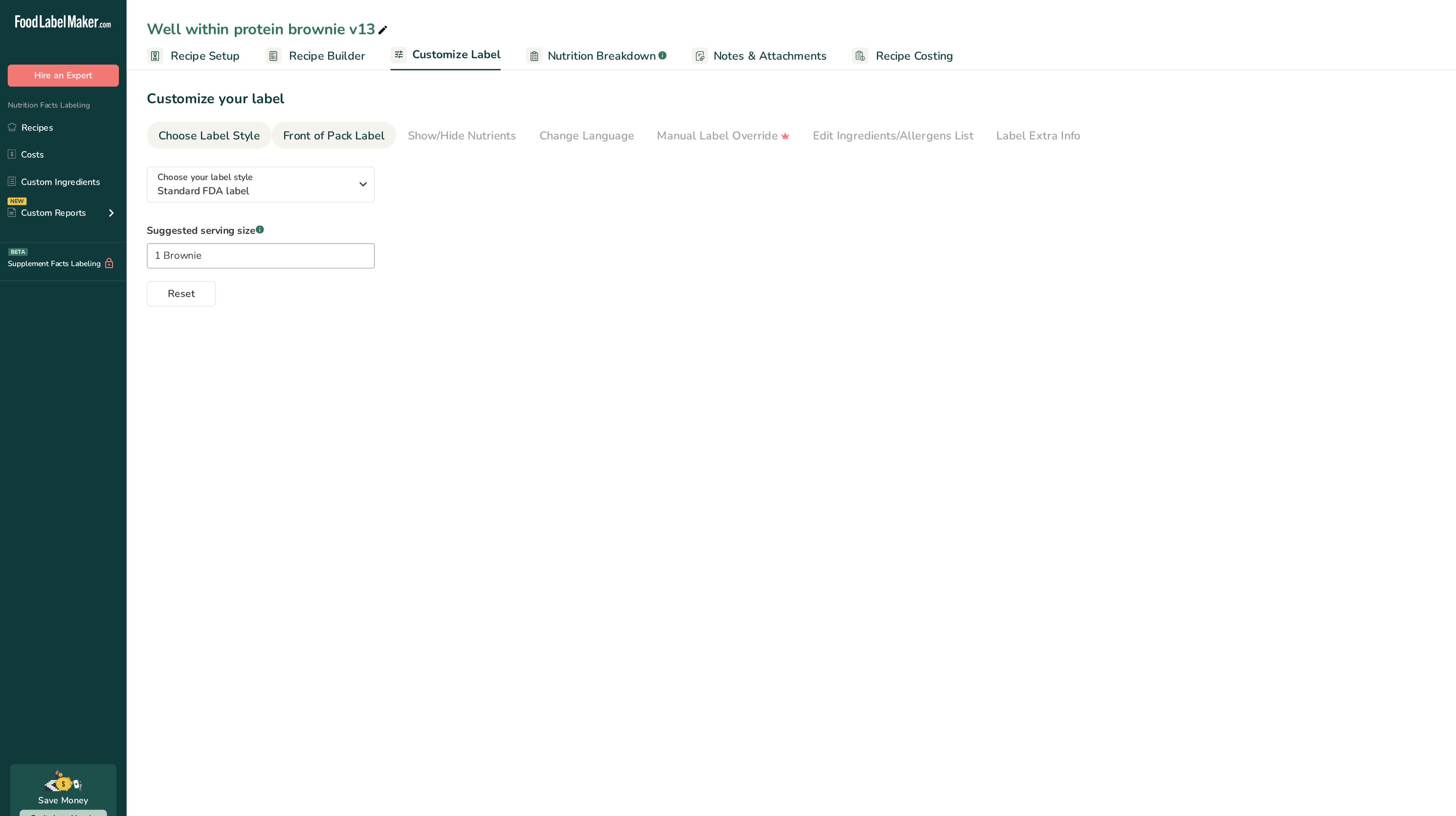
click at [265, 97] on link "Front of Pack Label" at bounding box center [258, 105] width 79 height 22
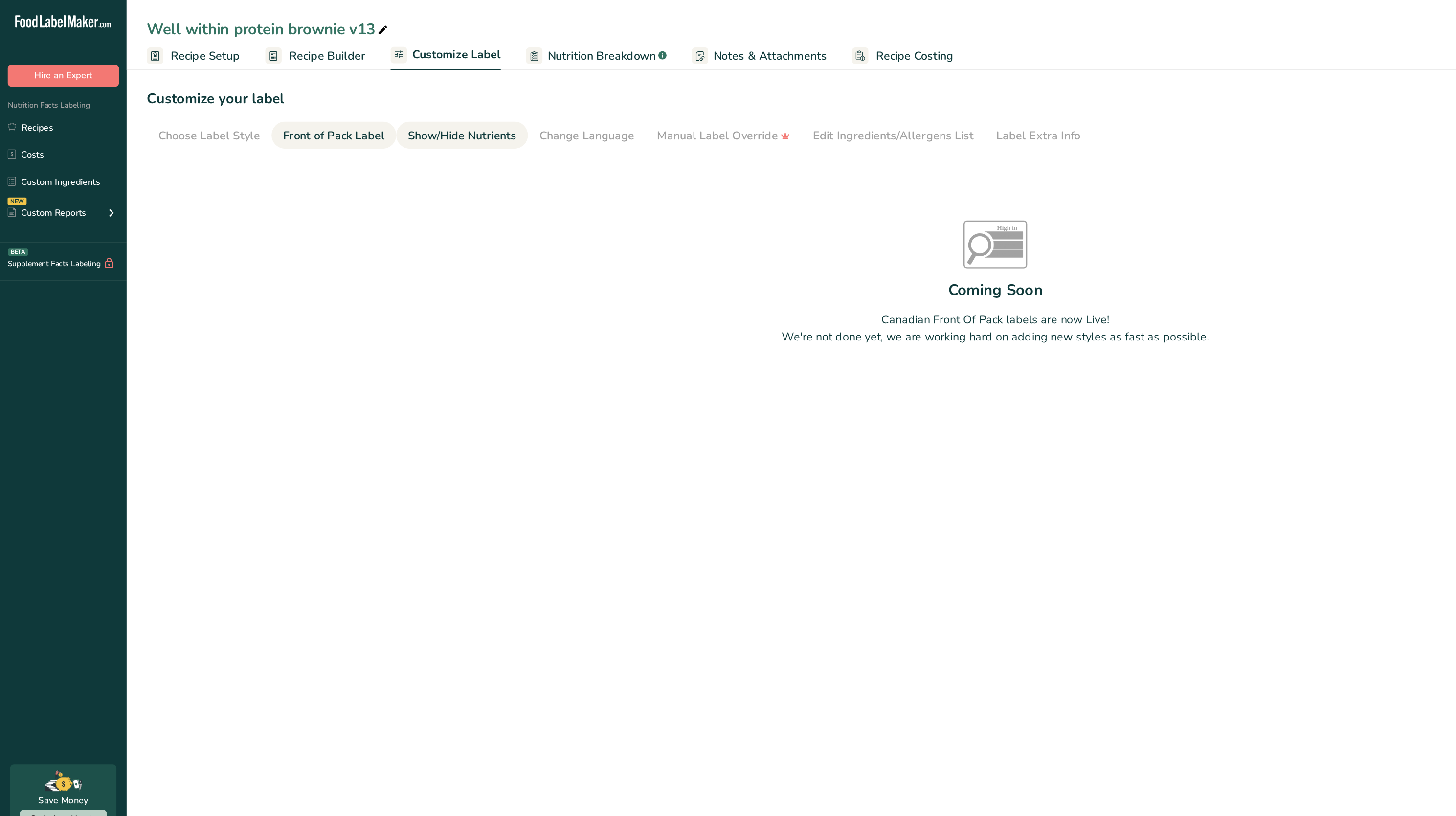
click at [363, 103] on div "Show/Hide Nutrients" at bounding box center [357, 105] width 84 height 13
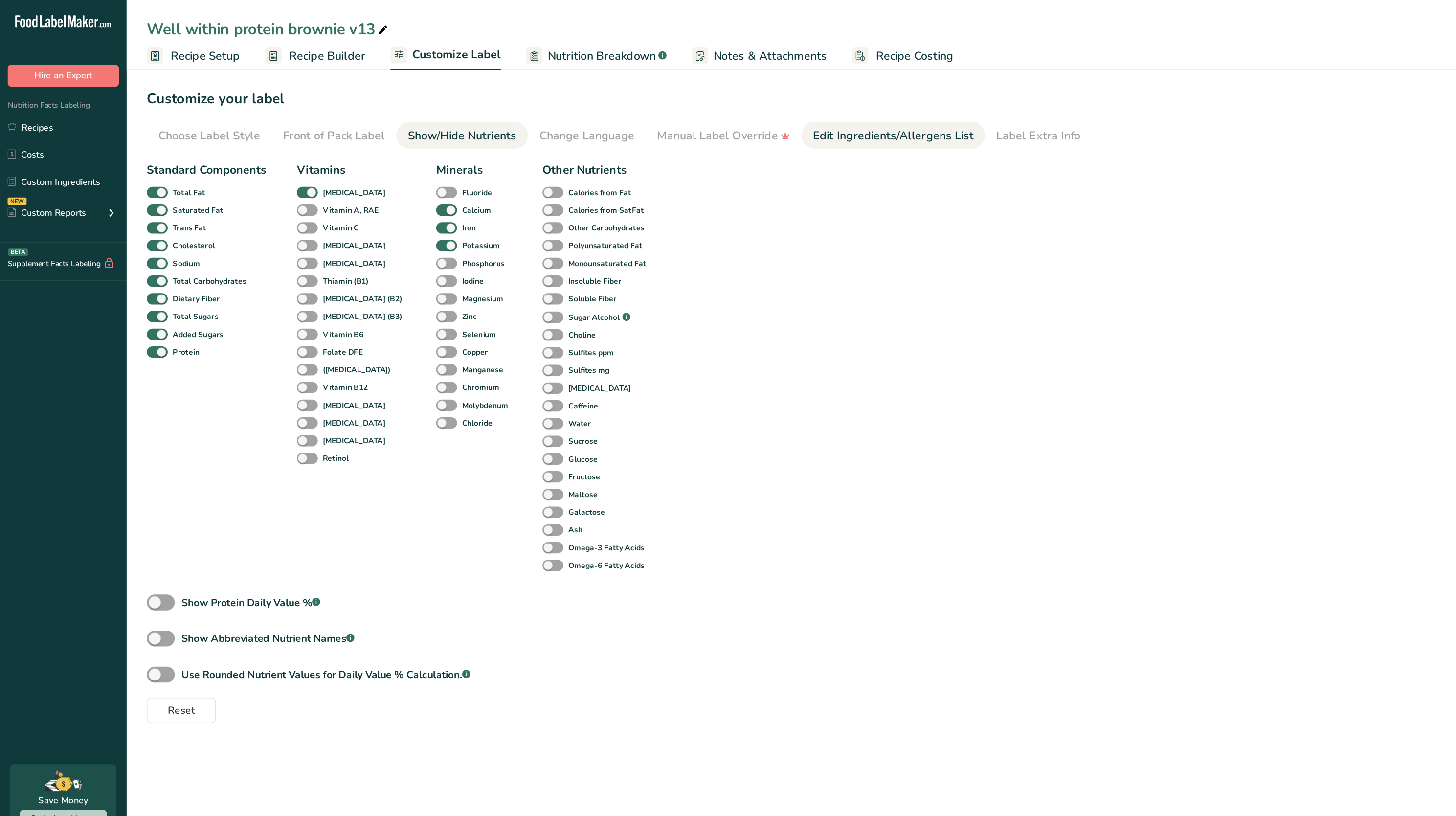
click at [652, 110] on div "Edit Ingredients/Allergens List" at bounding box center [690, 105] width 124 height 13
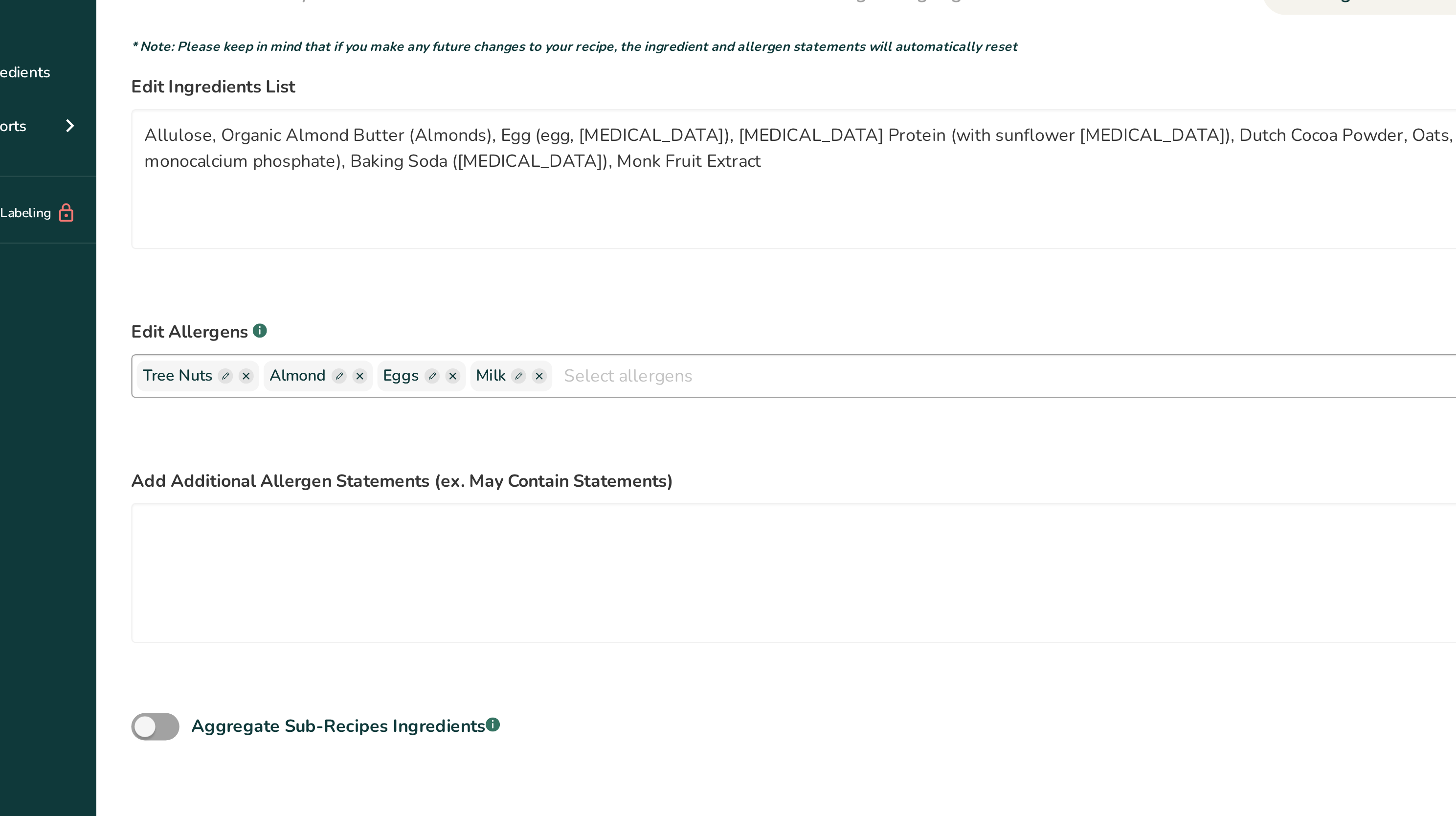
click at [163, 277] on ellipse "button" at bounding box center [165, 276] width 7 height 7
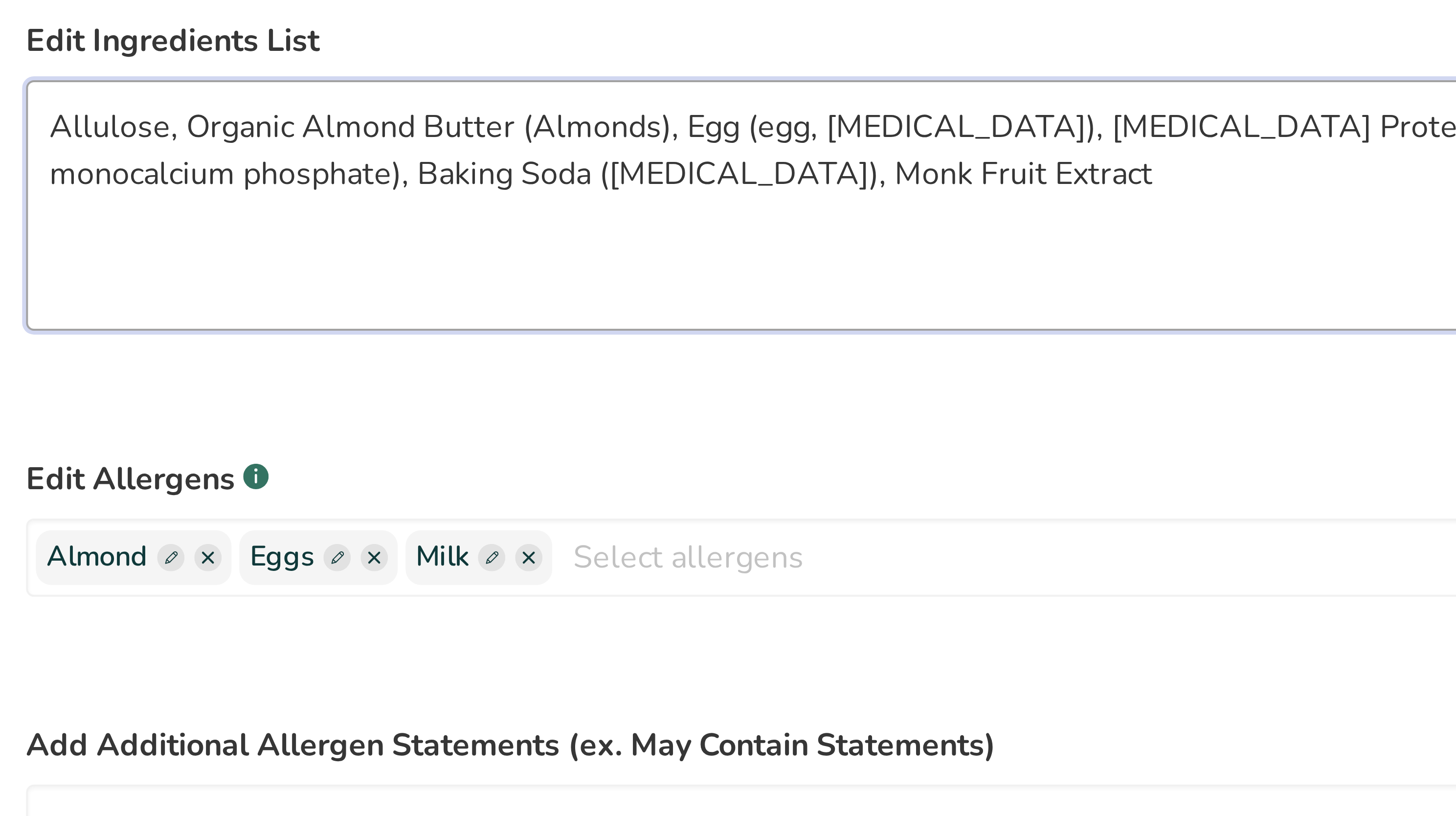
drag, startPoint x: 153, startPoint y: 170, endPoint x: 181, endPoint y: 172, distance: 28.1
click at [181, 172] on textarea "Allulose, Organic Almond Butter (Almonds), Egg (egg, [MEDICAL_DATA]), [MEDICAL_…" at bounding box center [691, 188] width 1155 height 63
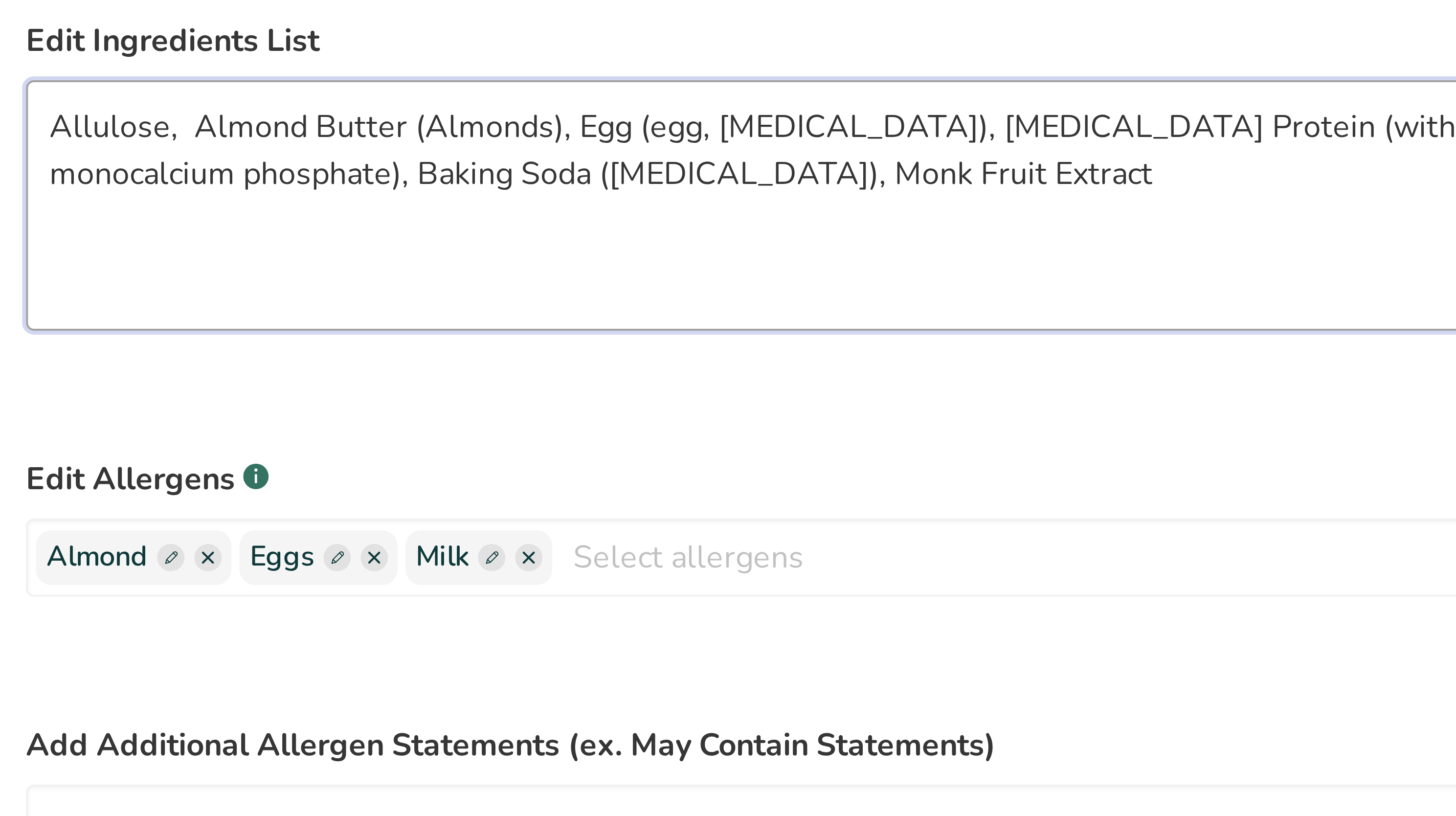
drag, startPoint x: 210, startPoint y: 169, endPoint x: 244, endPoint y: 168, distance: 34.0
click at [244, 168] on textarea "Allulose, Almond Butter (Almonds), Egg (egg, [MEDICAL_DATA]), [MEDICAL_DATA] Pr…" at bounding box center [691, 188] width 1155 height 63
drag, startPoint x: 224, startPoint y: 169, endPoint x: 279, endPoint y: 167, distance: 55.0
click at [279, 167] on textarea "Allulose, Almond Butter, Egg (egg, [MEDICAL_DATA]), [MEDICAL_DATA] Protein (wit…" at bounding box center [691, 188] width 1155 height 63
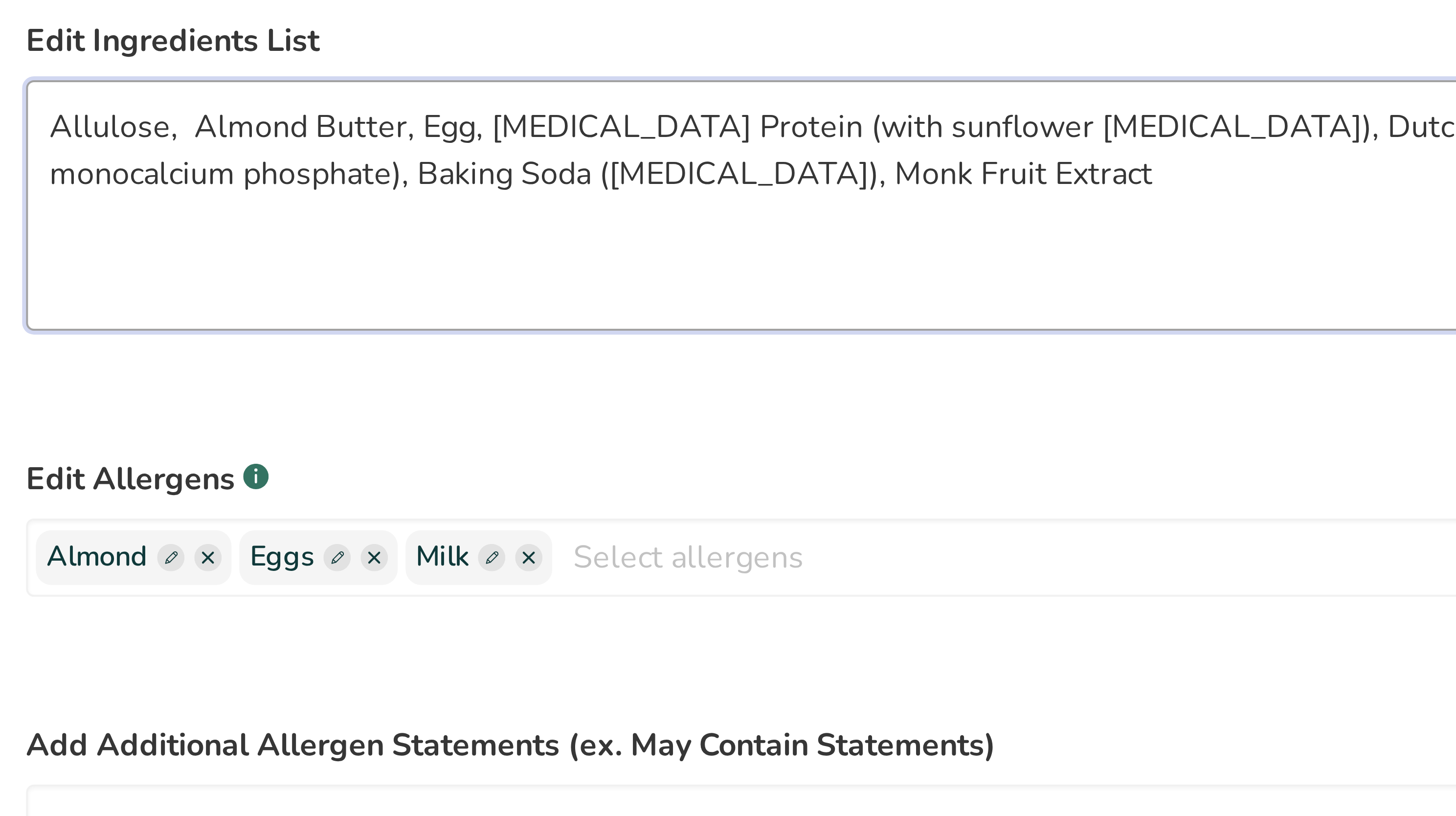
click at [269, 165] on textarea "Allulose, Almond Butter, Egg, [MEDICAL_DATA] Protein (with sunflower [MEDICAL_D…" at bounding box center [691, 188] width 1155 height 63
drag, startPoint x: 148, startPoint y: 171, endPoint x: 114, endPoint y: 173, distance: 34.1
click at [114, 173] on textarea "Allulose, Almond Butter, Egg, [MEDICAL_DATA] Protein (with sunflower [MEDICAL_D…" at bounding box center [691, 188] width 1155 height 63
paste textarea "Natural Sweetener (allulose, monk fruit)"
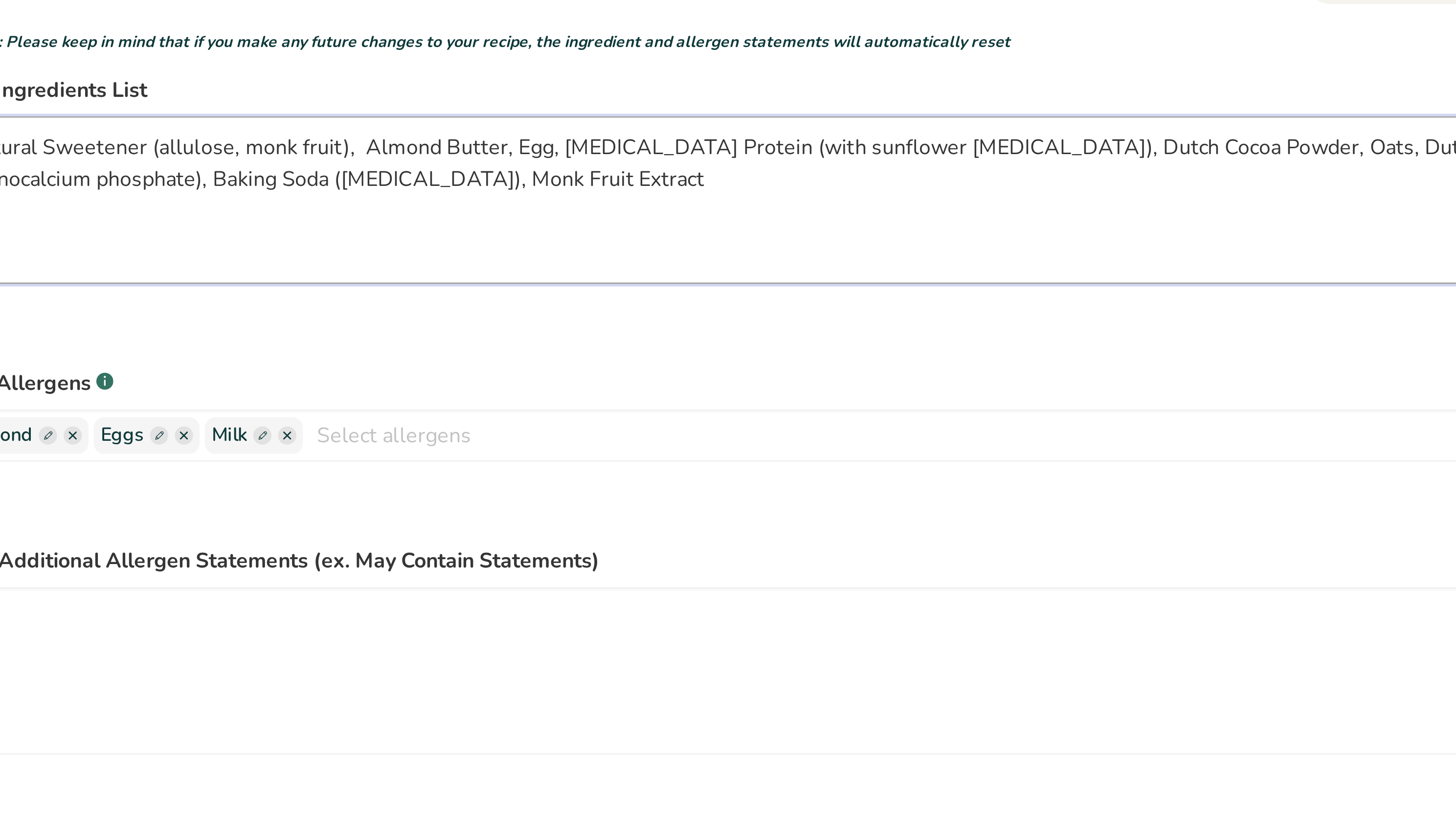
drag, startPoint x: 393, startPoint y: 170, endPoint x: 476, endPoint y: 166, distance: 83.1
click at [476, 166] on textarea "Natural Sweetener (allulose, monk fruit), Almond Butter, Egg, [MEDICAL_DATA] Pr…" at bounding box center [691, 188] width 1155 height 63
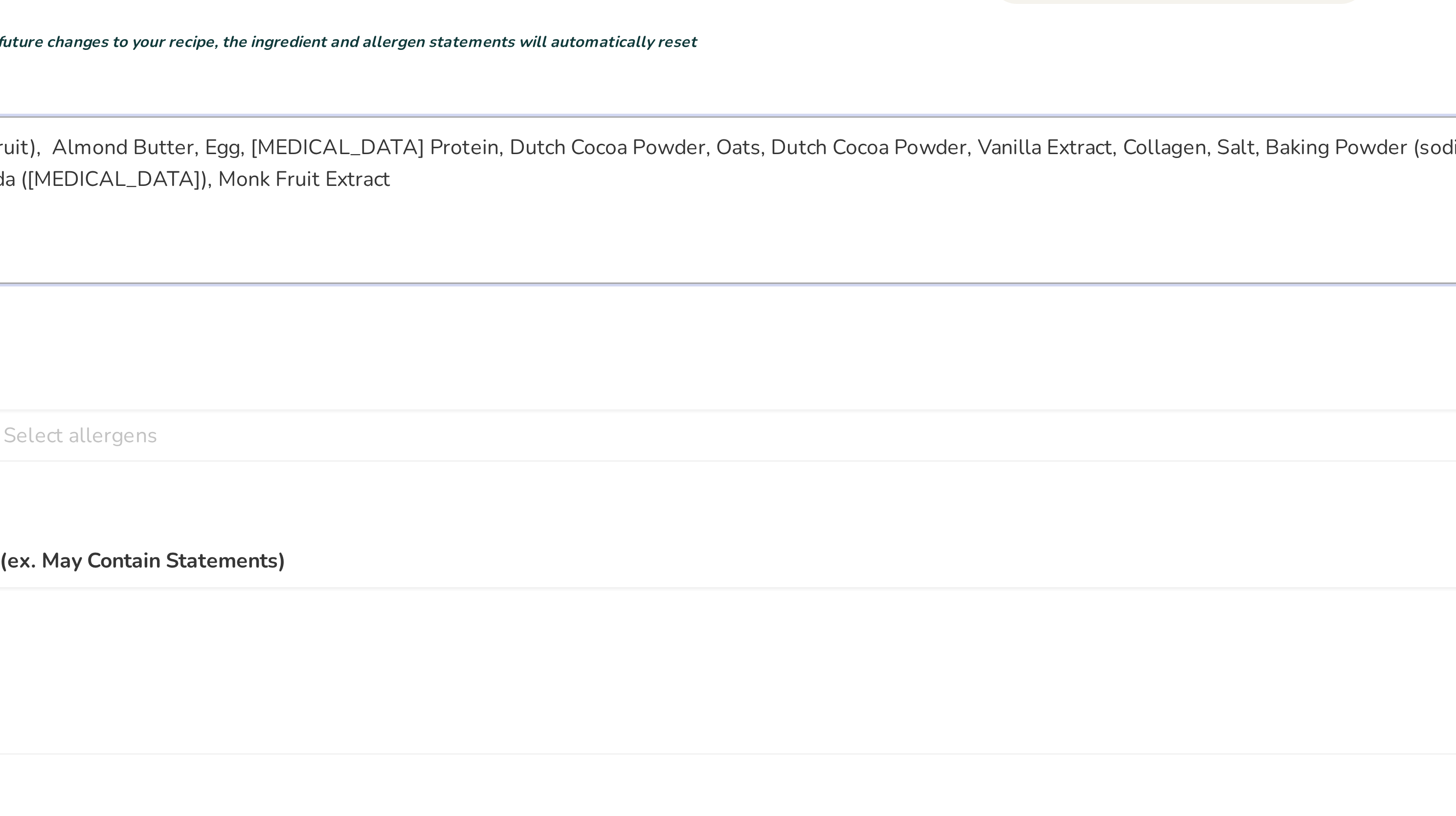
click at [473, 170] on textarea "Natural Sweetener (allulose, monk fruit), Almond Butter, Egg, [MEDICAL_DATA] Pr…" at bounding box center [691, 188] width 1155 height 63
drag, startPoint x: 520, startPoint y: 170, endPoint x: 596, endPoint y: 174, distance: 76.1
click at [596, 174] on textarea "Natural Sweetener (allulose, monk fruit), Almond Butter, Egg, [MEDICAL_DATA] Pr…" at bounding box center [691, 188] width 1155 height 63
click at [554, 168] on textarea "Natural Sweetener (allulose, monk fruit), Almond Butter, Egg, [MEDICAL_DATA] Pr…" at bounding box center [691, 188] width 1155 height 63
drag, startPoint x: 570, startPoint y: 169, endPoint x: 546, endPoint y: 170, distance: 24.0
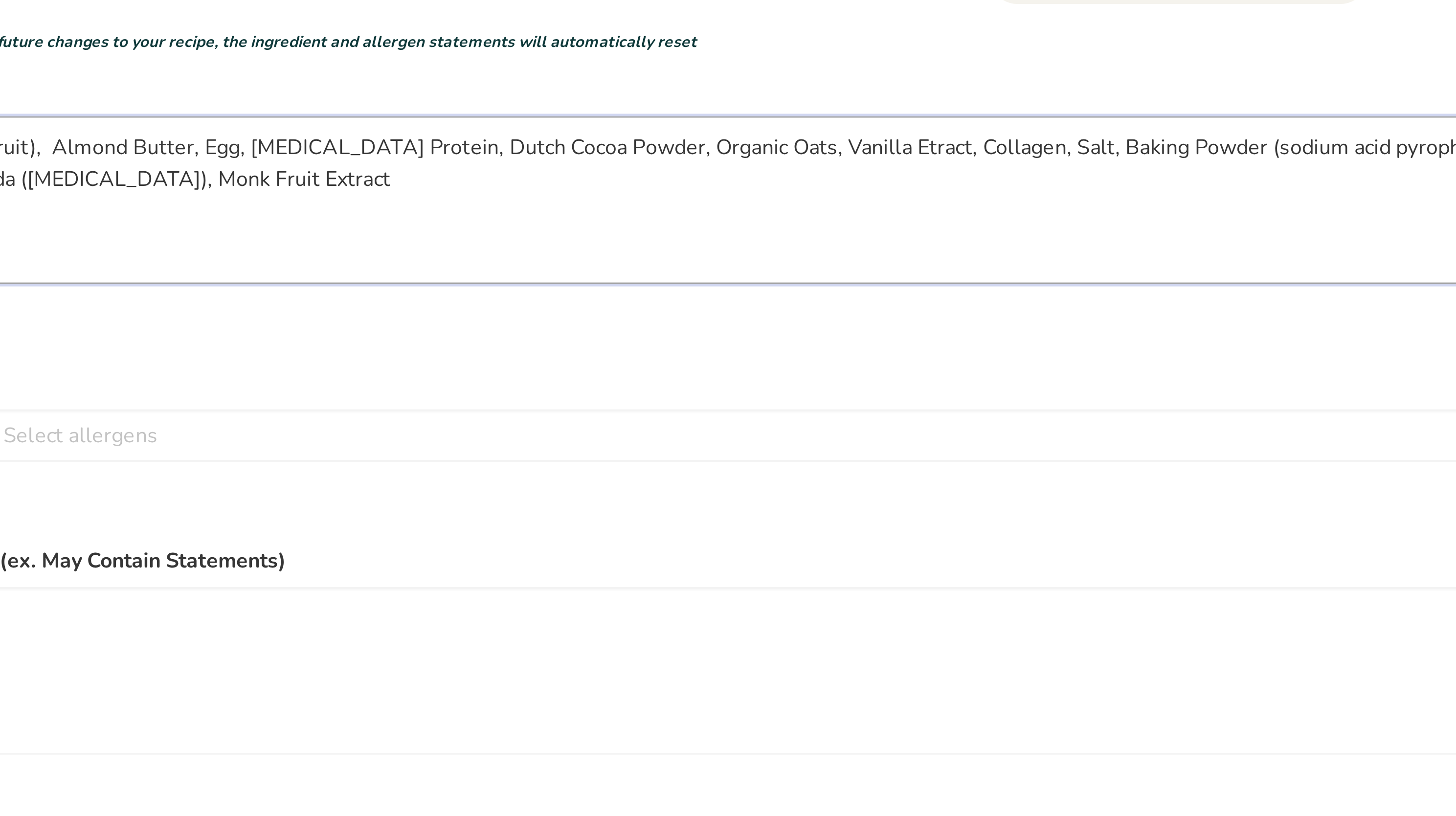
click at [546, 170] on textarea "Natural Sweetener (allulose, monk fruit), Almond Butter, Egg, [MEDICAL_DATA] Pr…" at bounding box center [691, 188] width 1155 height 63
click at [550, 167] on textarea "Natural Sweetener (allulose, monk fruit), Almond Butter, Egg, [MEDICAL_DATA] Pr…" at bounding box center [691, 188] width 1155 height 63
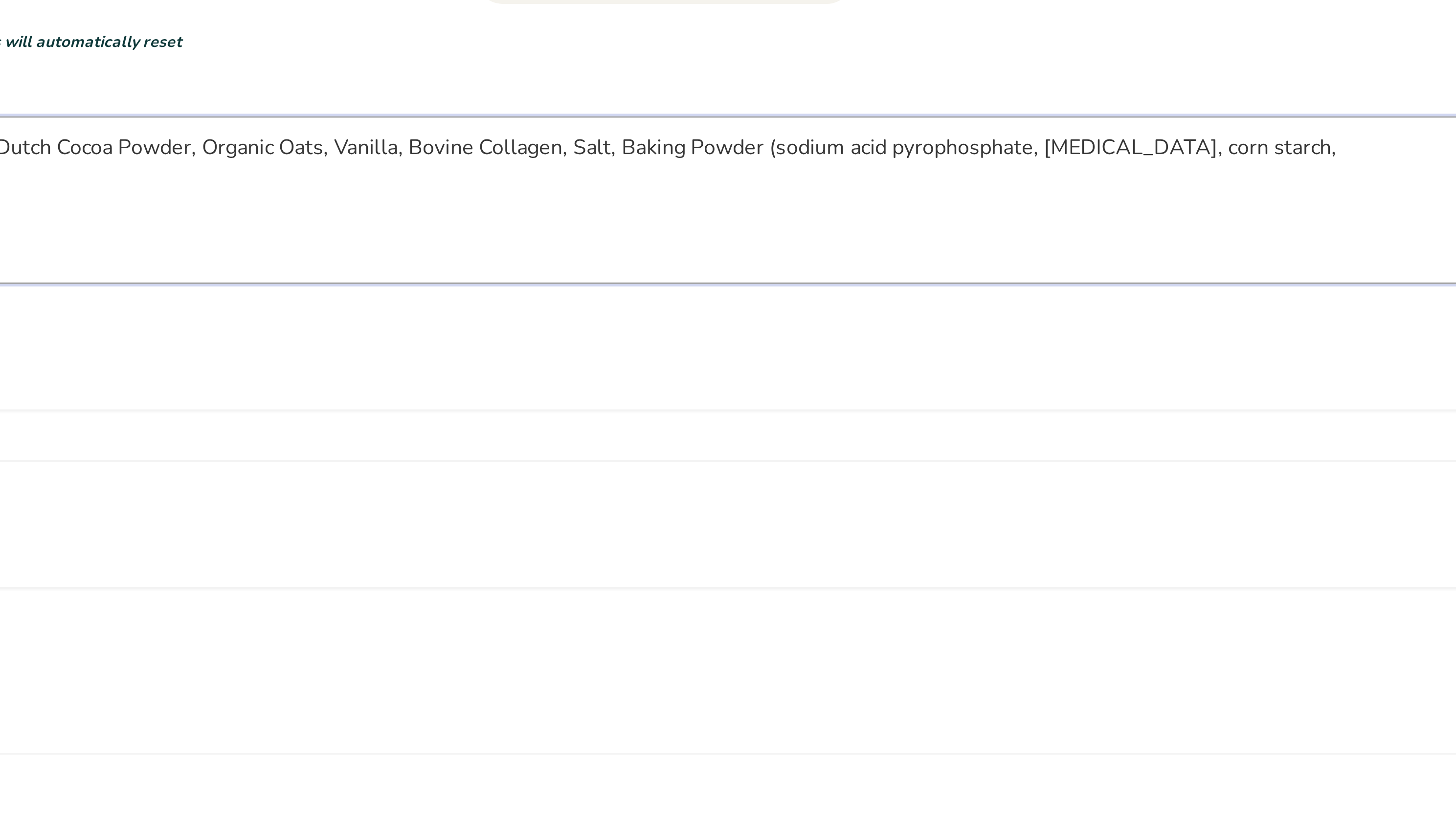
drag, startPoint x: 682, startPoint y: 168, endPoint x: 891, endPoint y: 180, distance: 209.3
click at [891, 180] on textarea "Natural Sweetener (allulose, monk fruit), Almond Butter, Egg, [MEDICAL_DATA] Pr…" at bounding box center [691, 188] width 1155 height 63
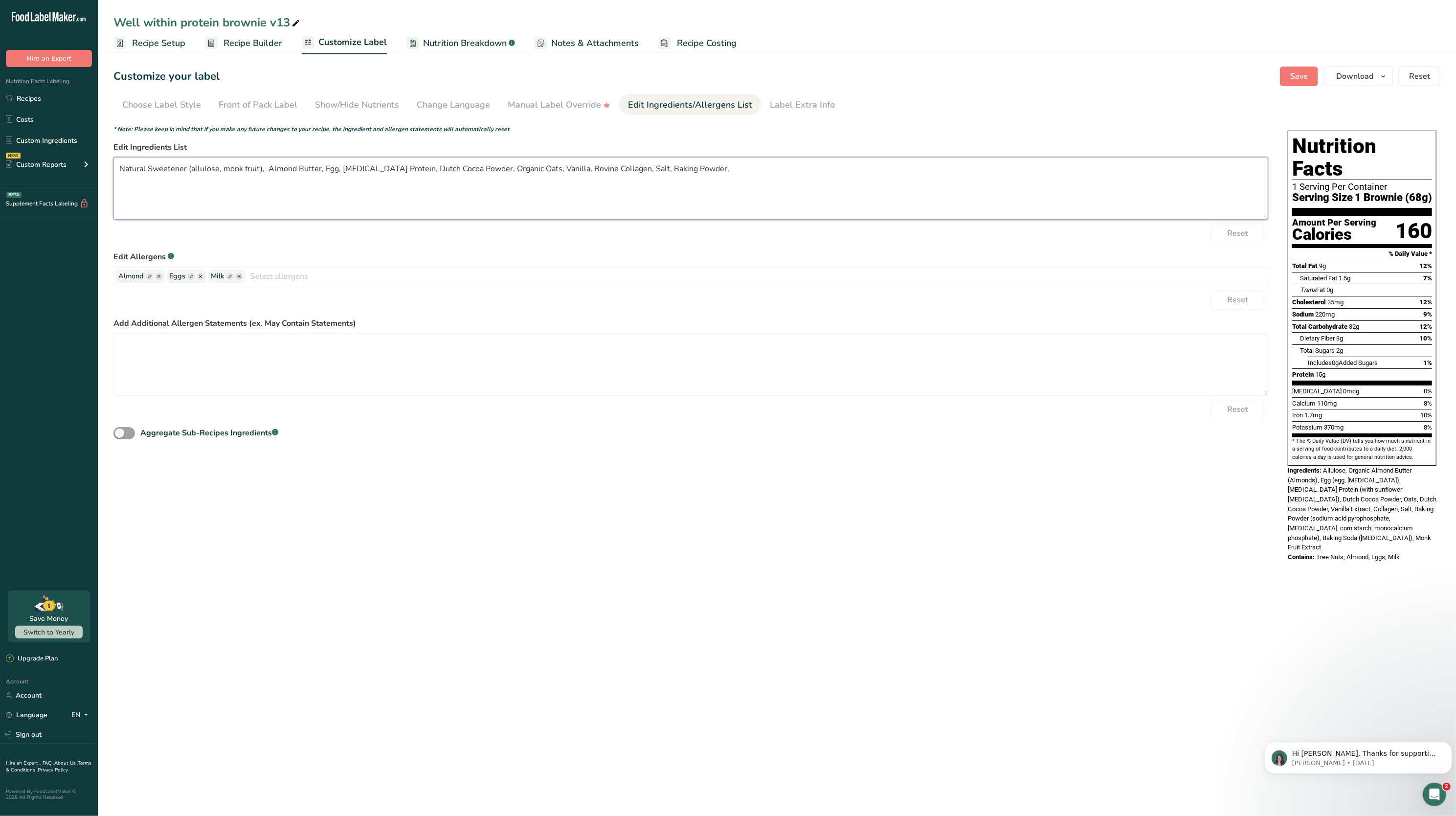
drag, startPoint x: 625, startPoint y: 167, endPoint x: 101, endPoint y: 156, distance: 524.1
click at [101, 156] on section "Customize your label Save Download Choose what to show on your downloaded label…" at bounding box center [777, 319] width 1359 height 537
type textarea "Natural Sweetener (allulose, monk fruit), Almond Butter, Egg, [MEDICAL_DATA] Pr…"
click at [218, 52] on link "Recipe Builder" at bounding box center [243, 43] width 77 height 22
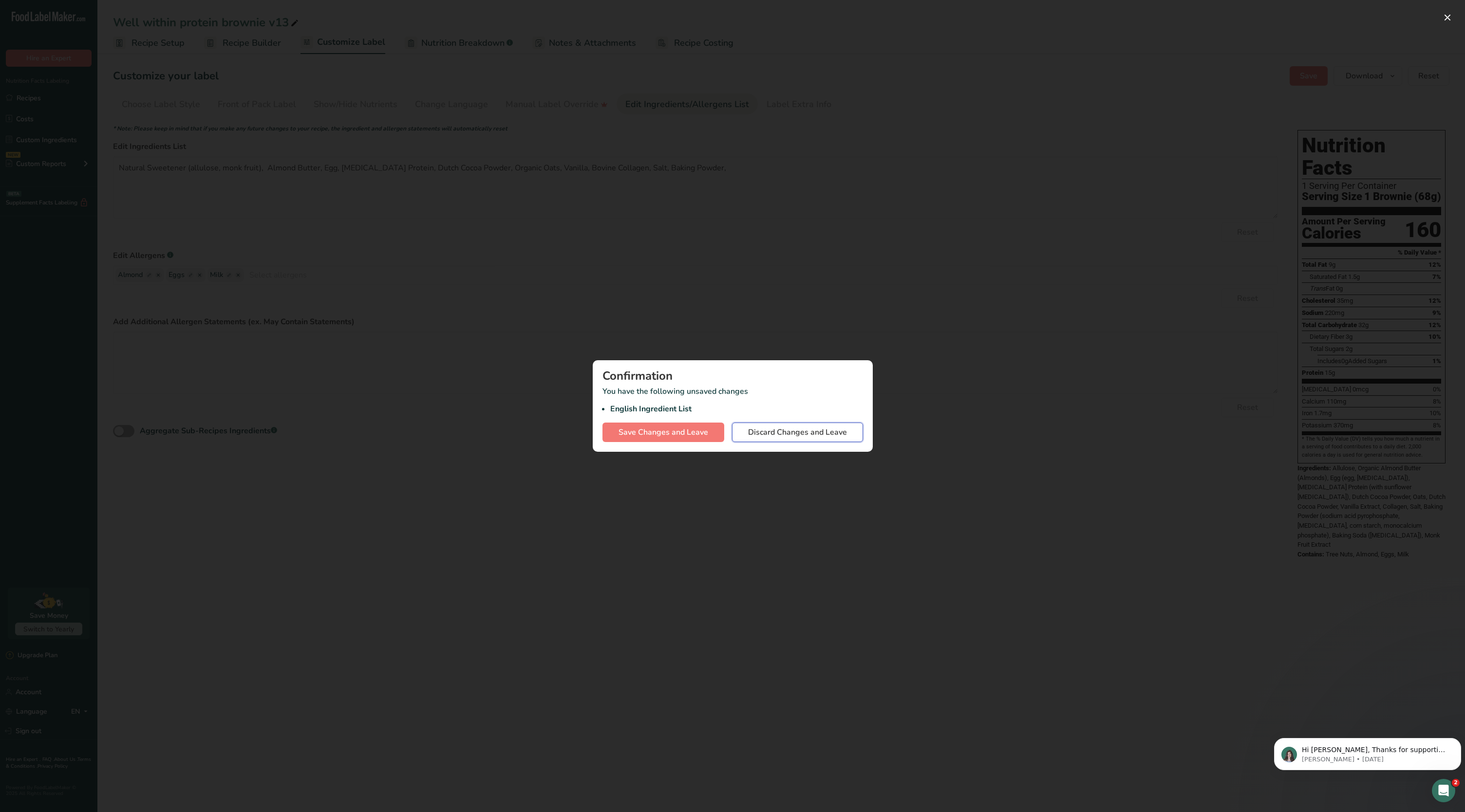
click at [745, 436] on button "Discard Changes and Leave" at bounding box center [797, 433] width 131 height 20
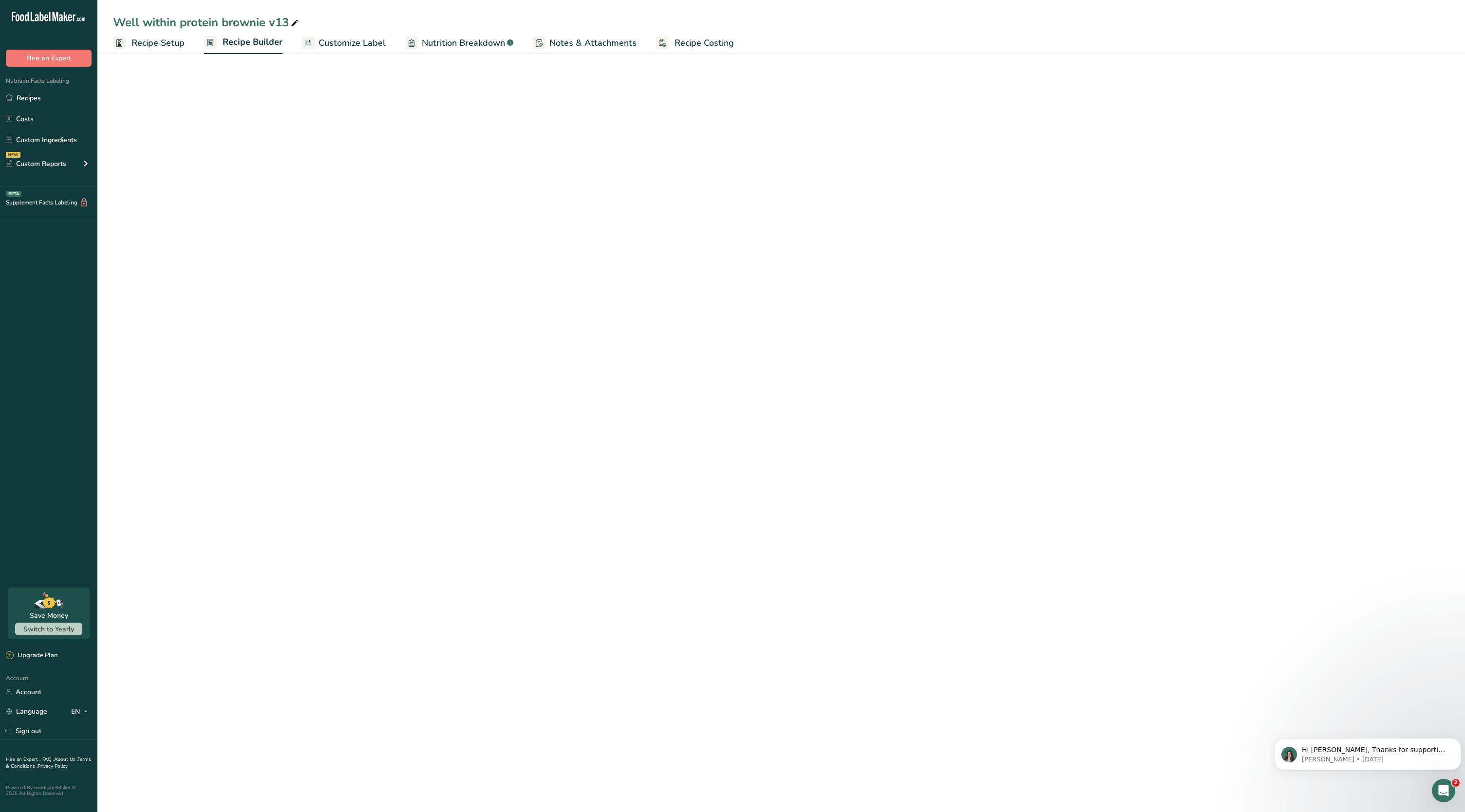
click at [786, 438] on div "Confirmation You have the following unsaved changes Save Changes and Leave Disc…" at bounding box center [732, 406] width 294 height 78
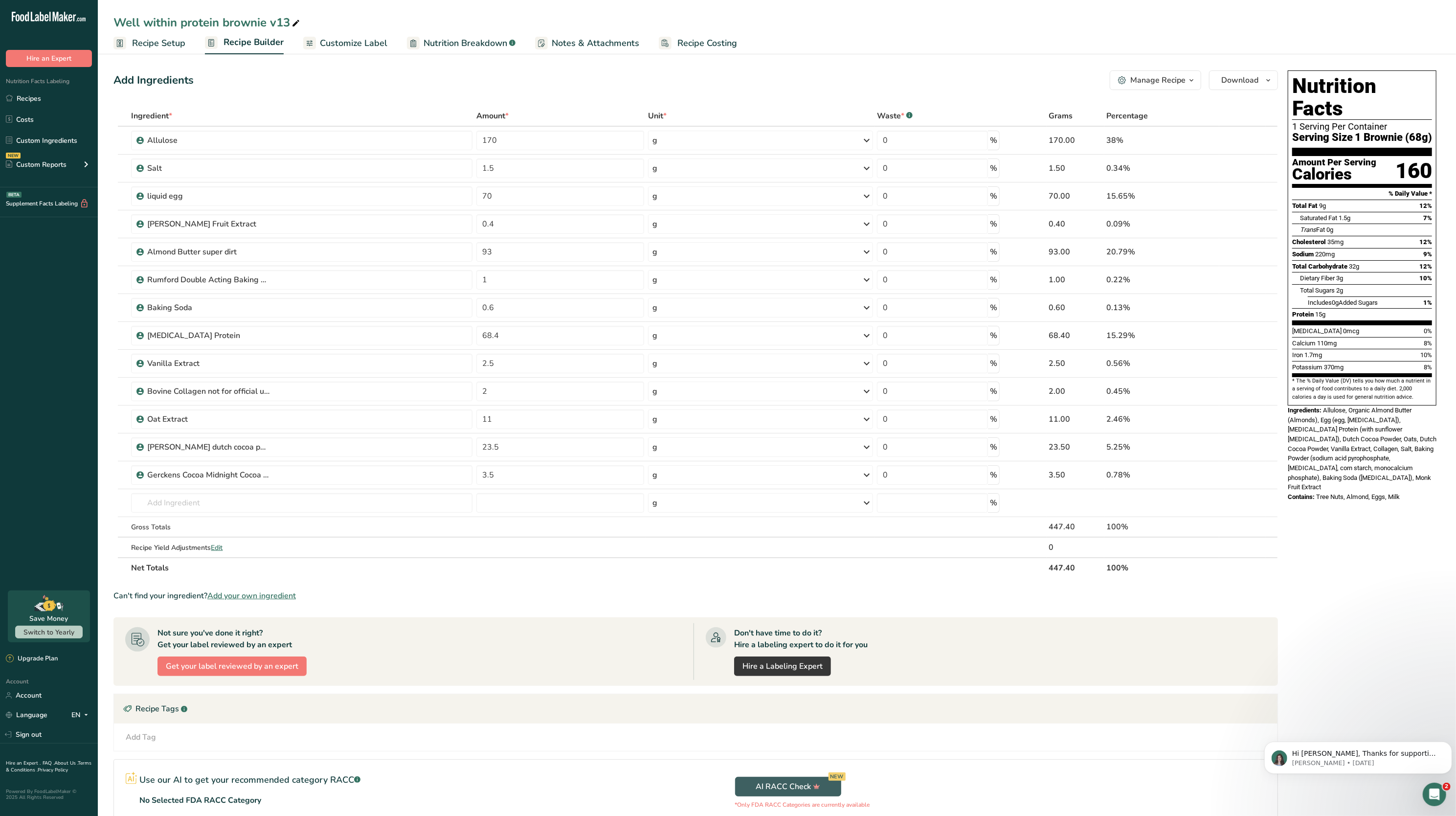
click at [351, 40] on span "Customize Label" at bounding box center [353, 43] width 68 height 13
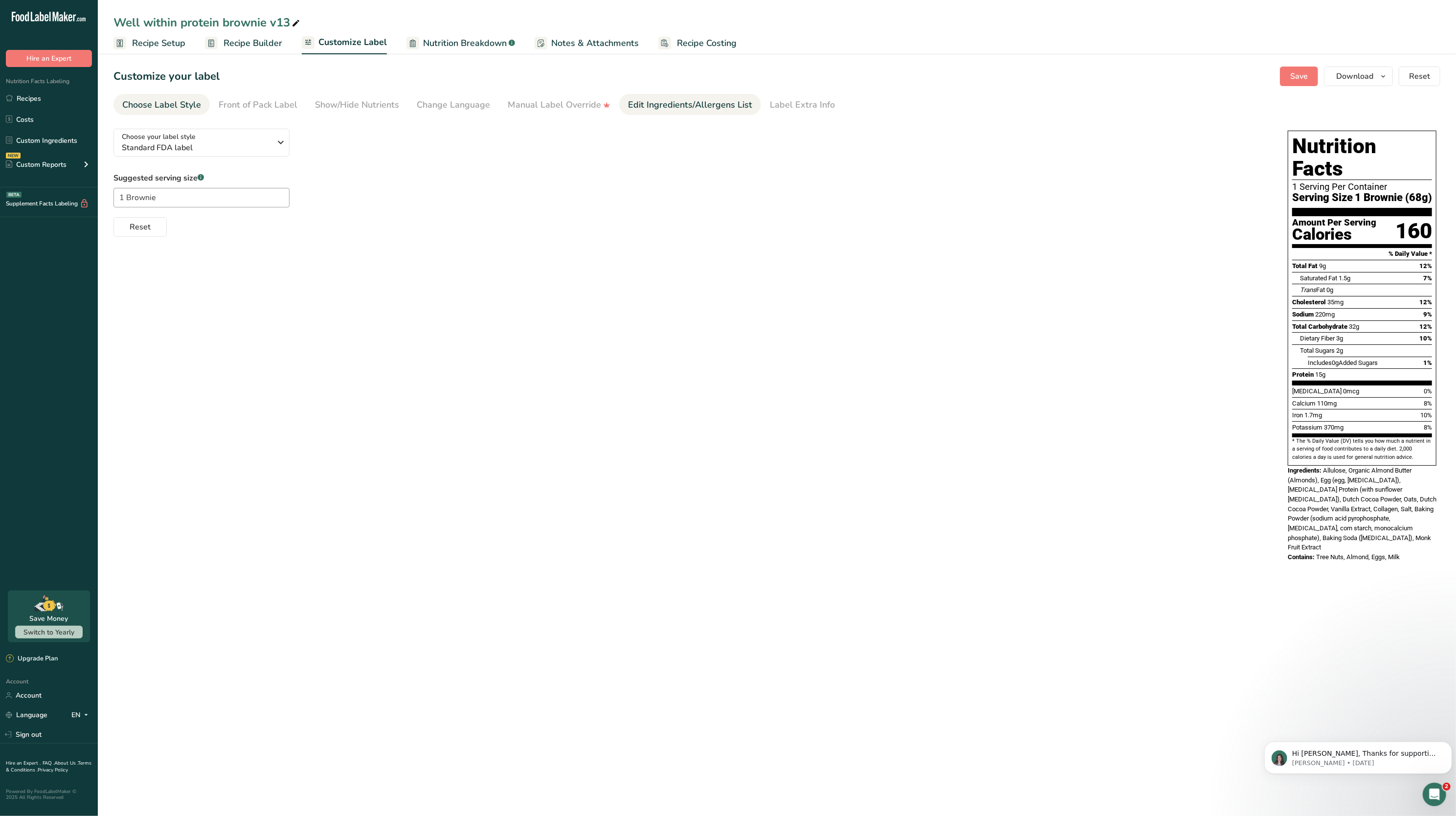
click at [662, 109] on div "Edit Ingredients/Allergens List" at bounding box center [690, 105] width 124 height 13
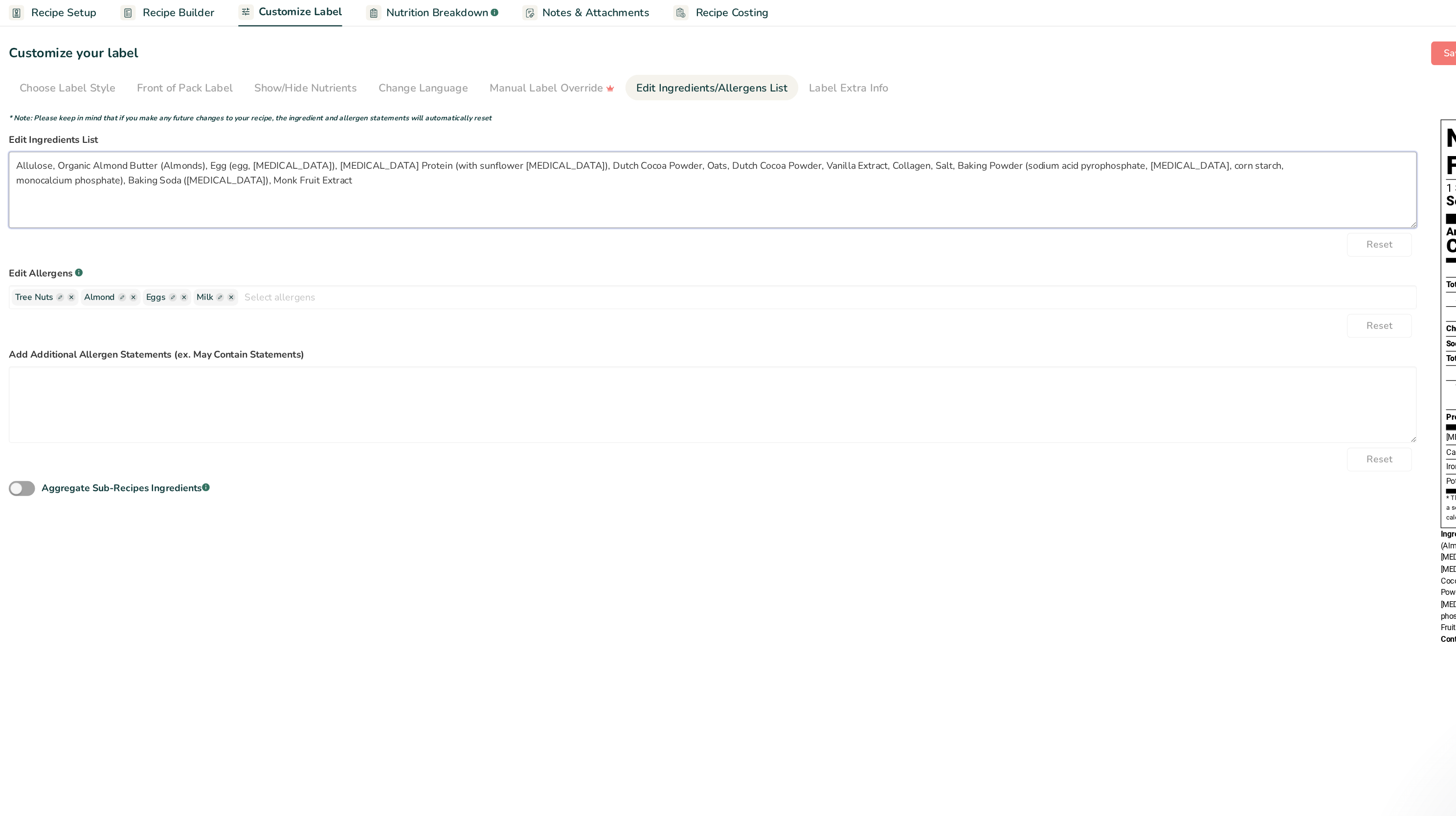
drag, startPoint x: 773, startPoint y: 165, endPoint x: 116, endPoint y: 162, distance: 657.0
click at [116, 162] on textarea "Allulose, Organic Almond Butter (Almonds), Egg (egg, [MEDICAL_DATA]), [MEDICAL_…" at bounding box center [691, 188] width 1155 height 63
paste textarea "Natural Sweetener (allulose, monk fruit), Almond Butter, Egg, [MEDICAL_DATA] Pr…"
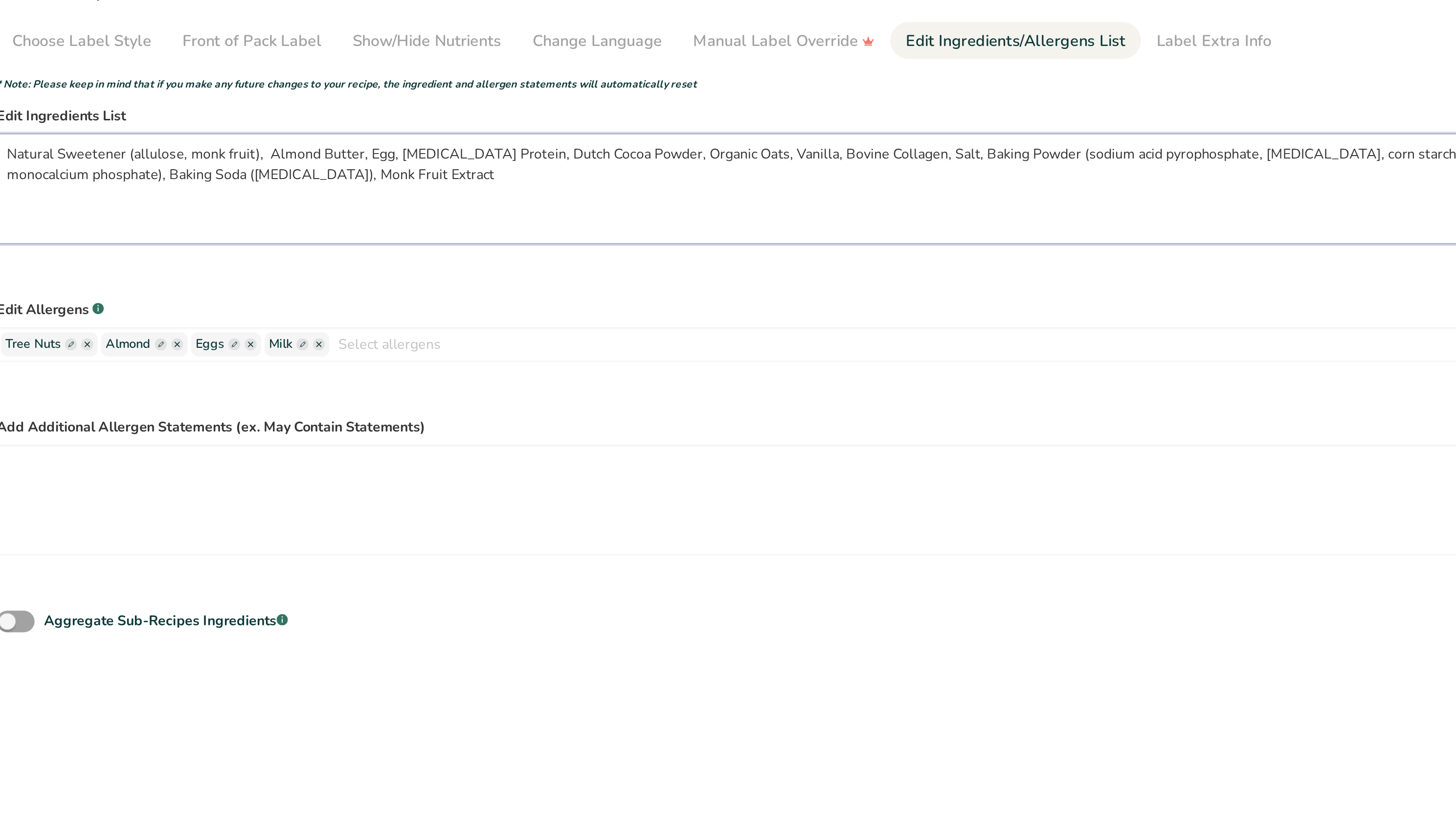
drag, startPoint x: 687, startPoint y: 170, endPoint x: 913, endPoint y: 162, distance: 226.1
click at [913, 162] on textarea "Natural Sweetener (allulose, monk fruit), Almond Butter, Egg, [MEDICAL_DATA] Pr…" at bounding box center [691, 188] width 1155 height 63
drag, startPoint x: 207, startPoint y: 183, endPoint x: 115, endPoint y: 182, distance: 92.0
click at [115, 182] on textarea "Natural Sweetener (allulose, monk fruit), Almond Butter, Egg, [MEDICAL_DATA] Pr…" at bounding box center [691, 188] width 1155 height 63
drag, startPoint x: 732, startPoint y: 170, endPoint x: 804, endPoint y: 168, distance: 72.0
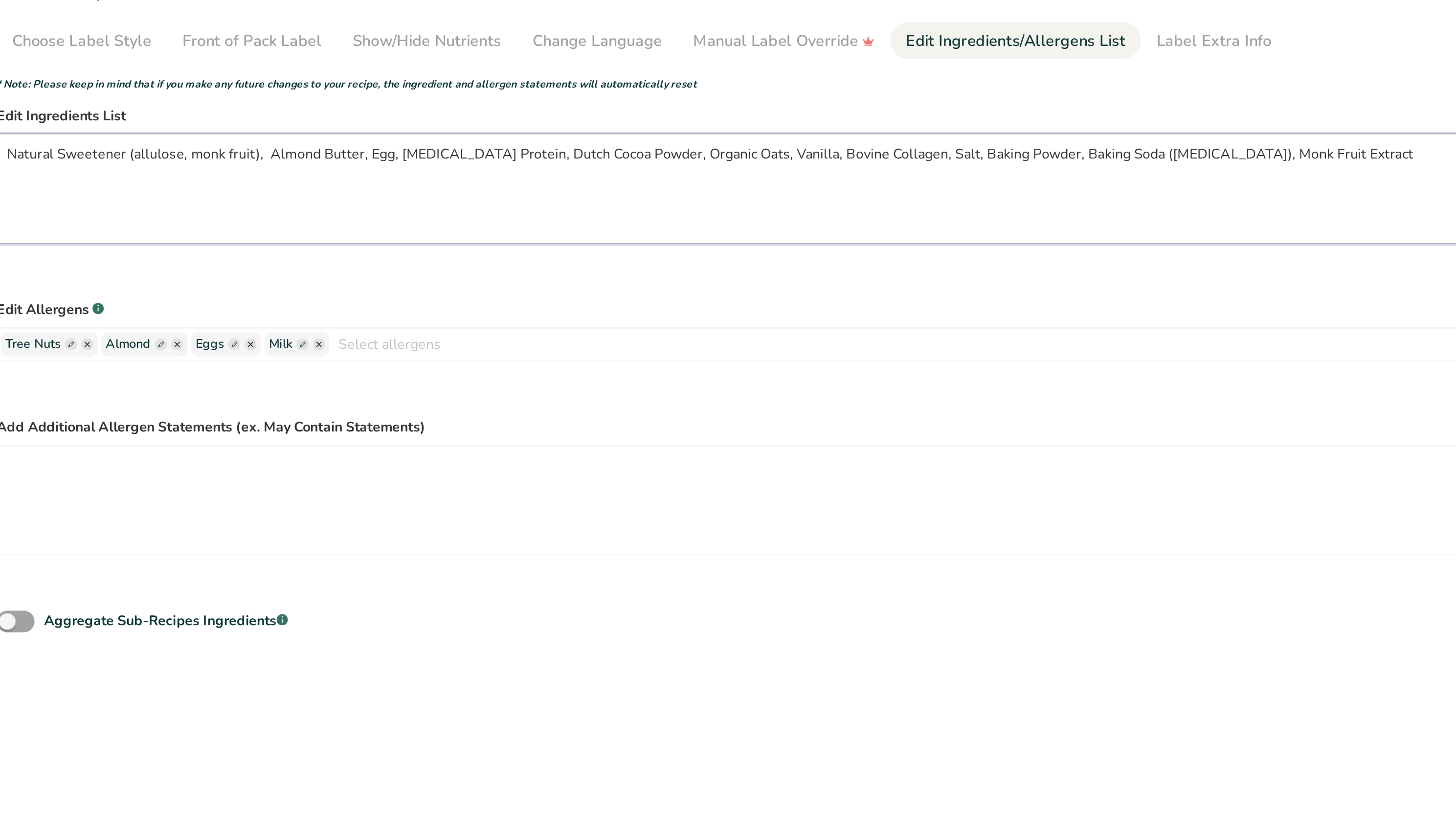
click at [804, 168] on textarea "Natural Sweetener (allulose, monk fruit), Almond Butter, Egg, [MEDICAL_DATA] Pr…" at bounding box center [691, 188] width 1155 height 63
drag, startPoint x: 805, startPoint y: 172, endPoint x: 735, endPoint y: 171, distance: 70.0
click at [735, 171] on textarea "Natural Sweetener (allulose, monk fruit), Almond Butter, Egg, [MEDICAL_DATA] Pr…" at bounding box center [691, 188] width 1155 height 63
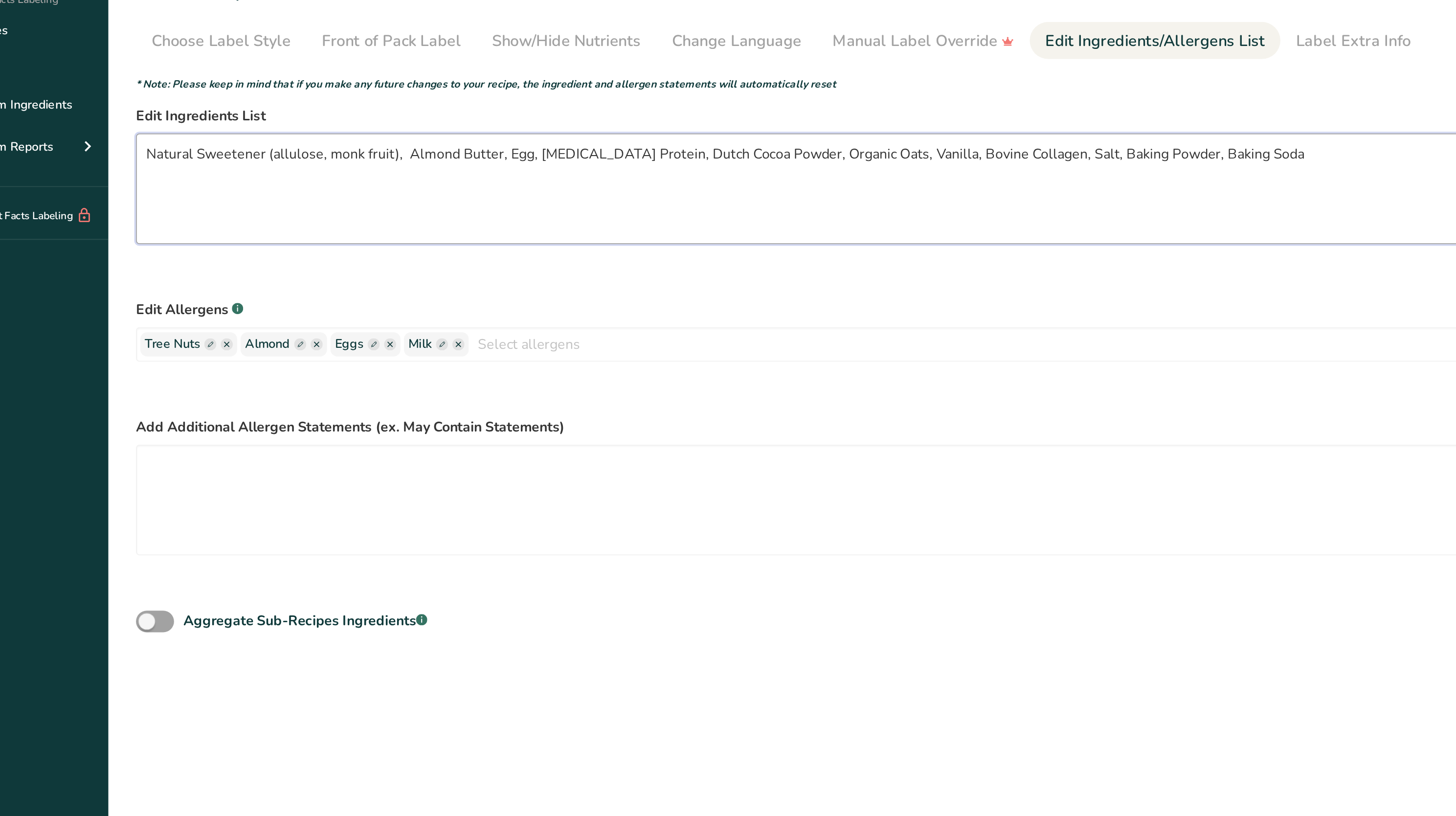
type textarea "Natural Sweetener (allulose, monk fruit), Almond Butter, Egg, [MEDICAL_DATA] Pr…"
click at [538, 233] on div "Reset" at bounding box center [691, 234] width 1155 height 20
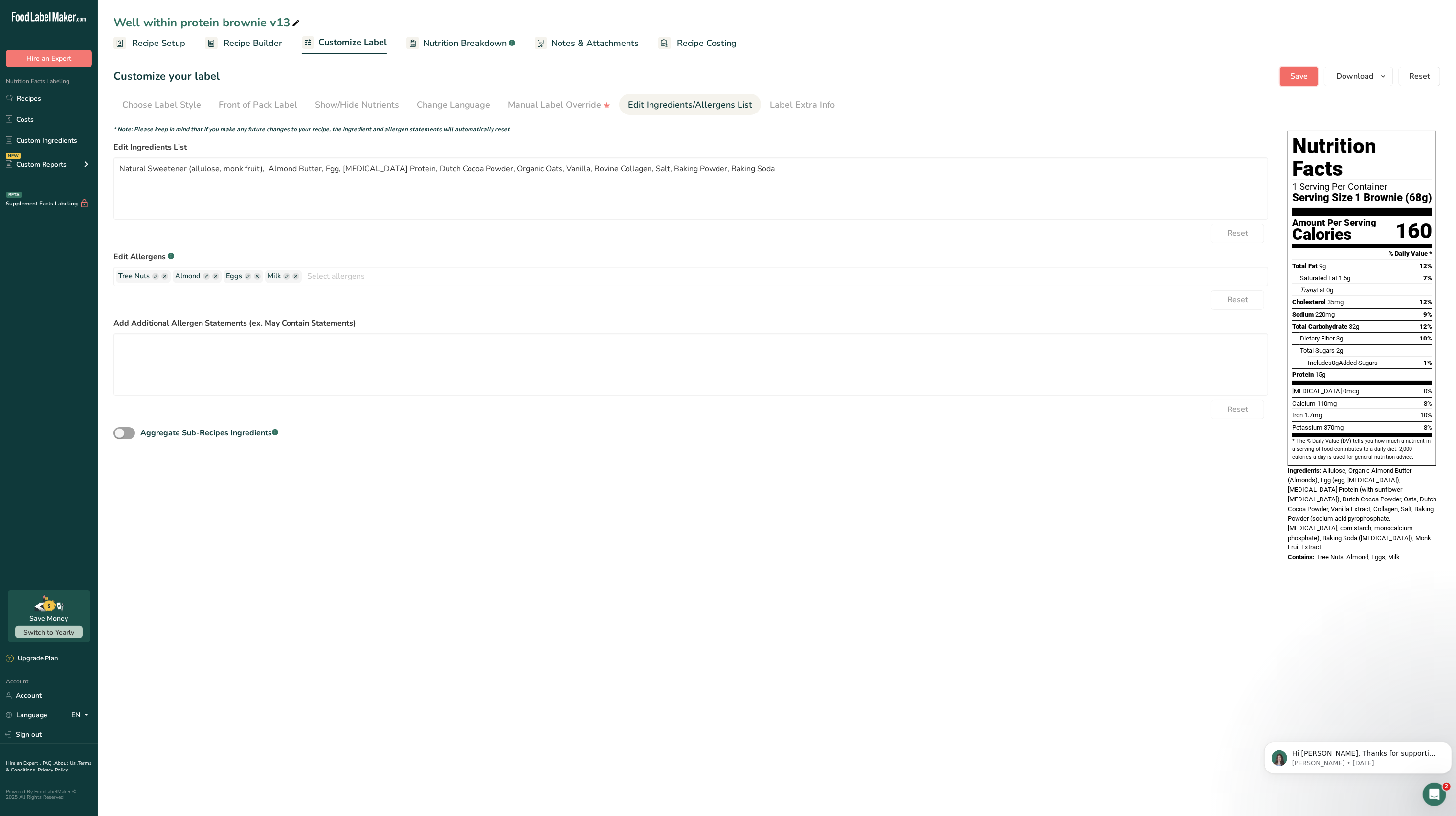
click at [1300, 71] on span "Save" at bounding box center [1299, 76] width 17 height 12
click at [163, 279] on ellipse "button" at bounding box center [165, 276] width 7 height 7
click at [1305, 80] on span "Save" at bounding box center [1299, 76] width 17 height 12
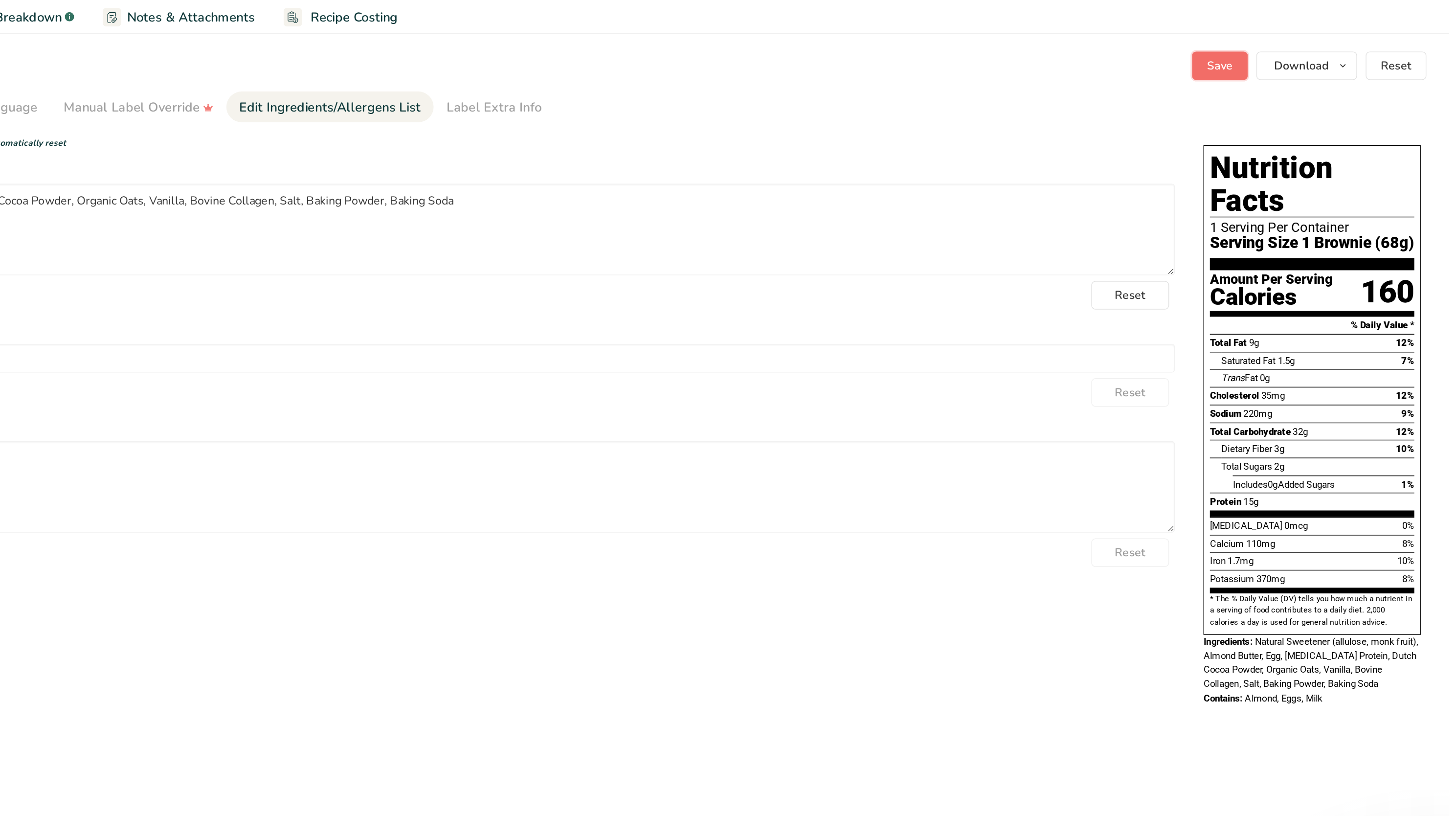
click at [1291, 69] on button "Save" at bounding box center [1300, 76] width 38 height 20
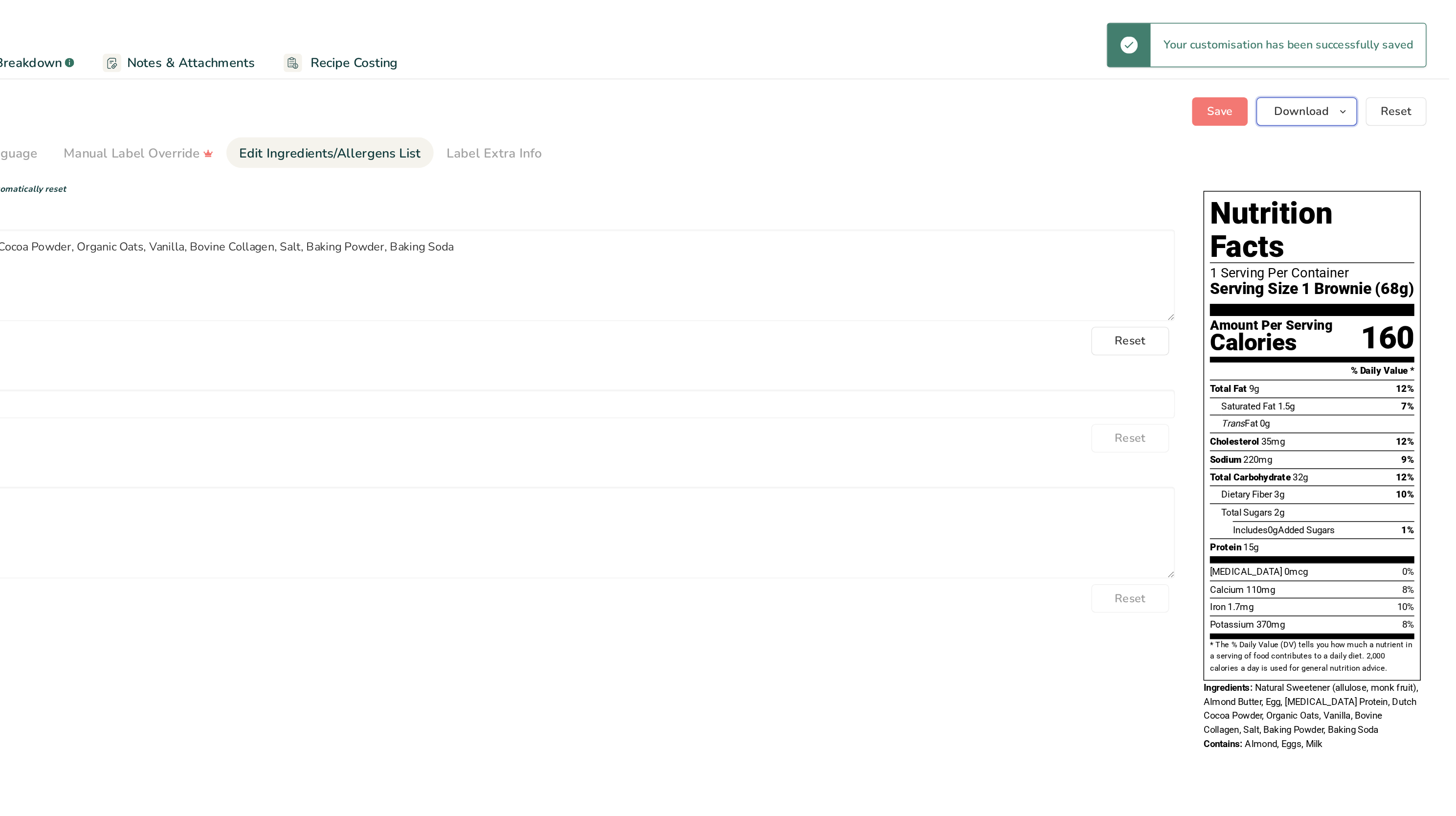
click at [1378, 74] on span "button" at bounding box center [1384, 76] width 12 height 12
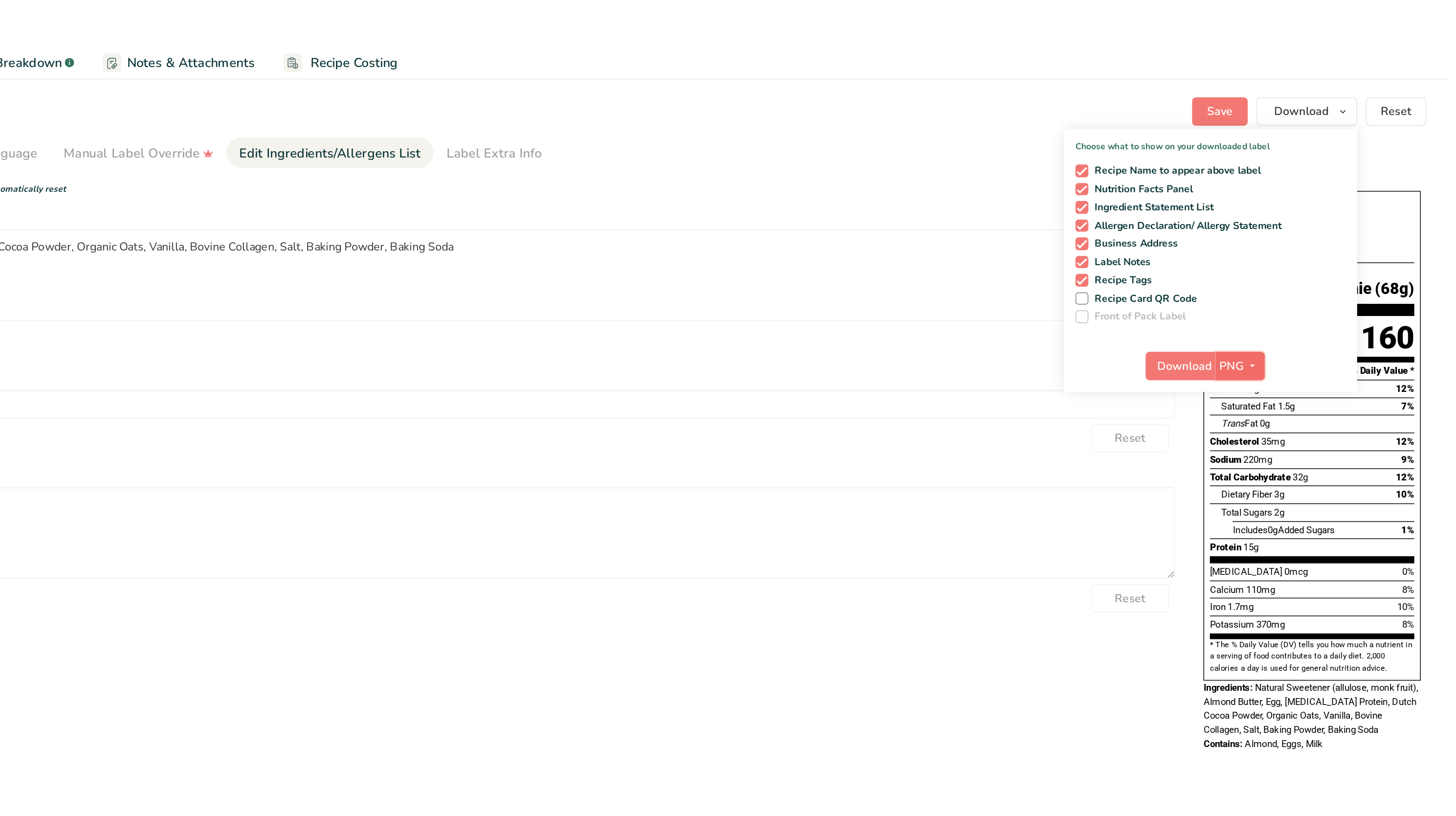
click at [1313, 259] on button "PNG" at bounding box center [1313, 250] width 34 height 20
click at [1315, 318] on link "PDF" at bounding box center [1315, 319] width 31 height 16
click at [1274, 247] on span "Download" at bounding box center [1276, 250] width 37 height 12
click at [1349, 221] on div "Choose what to show on your downloaded label Recipe Name to appear above label …" at bounding box center [1293, 178] width 200 height 180
click at [1202, 115] on span at bounding box center [1205, 116] width 9 height 9
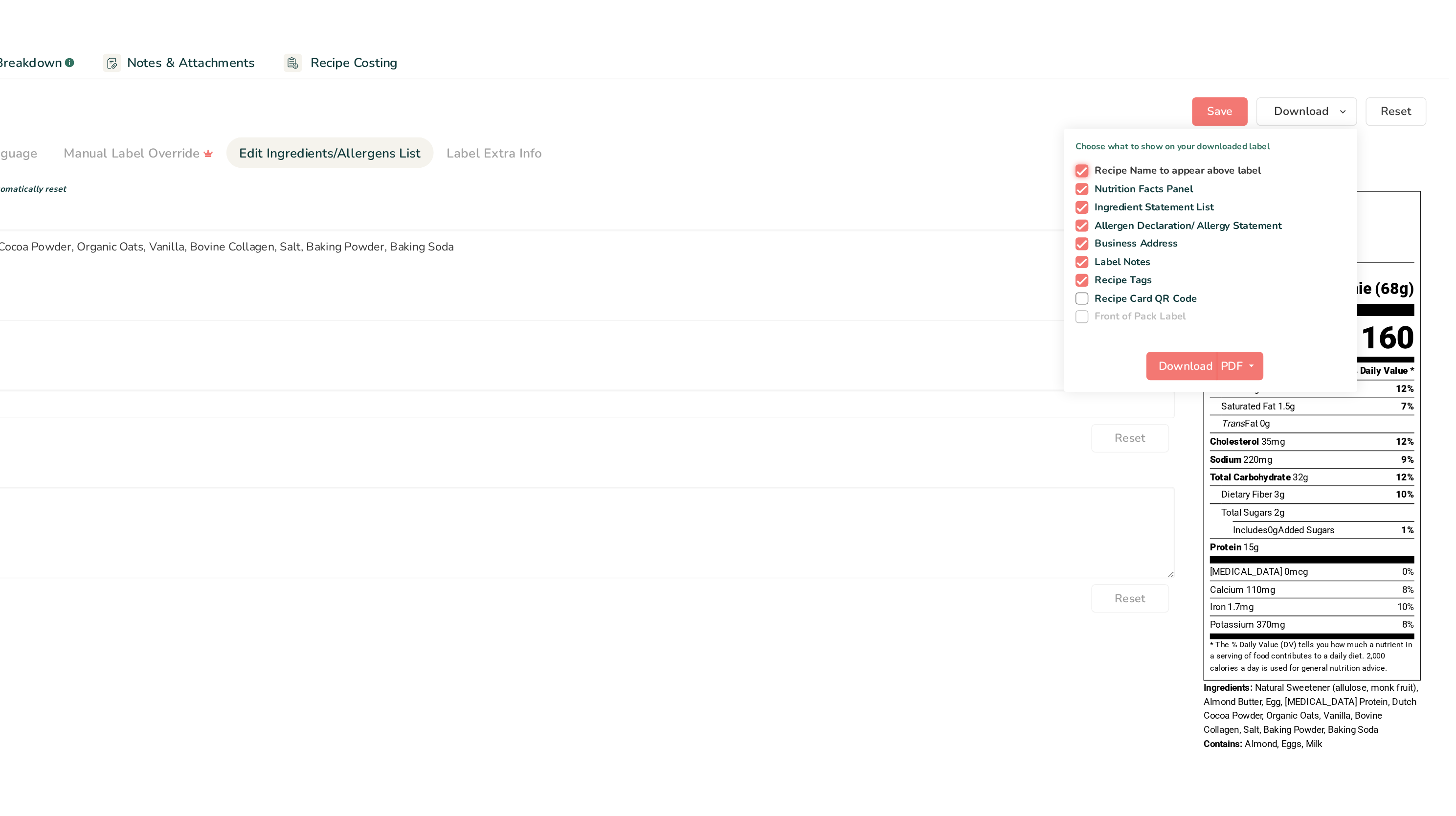
click at [1202, 115] on input "Recipe Name to appear above label" at bounding box center [1203, 116] width 6 height 6
checkbox input "false"
click at [1280, 247] on span "Download" at bounding box center [1276, 250] width 37 height 12
